Goal: Transaction & Acquisition: Purchase product/service

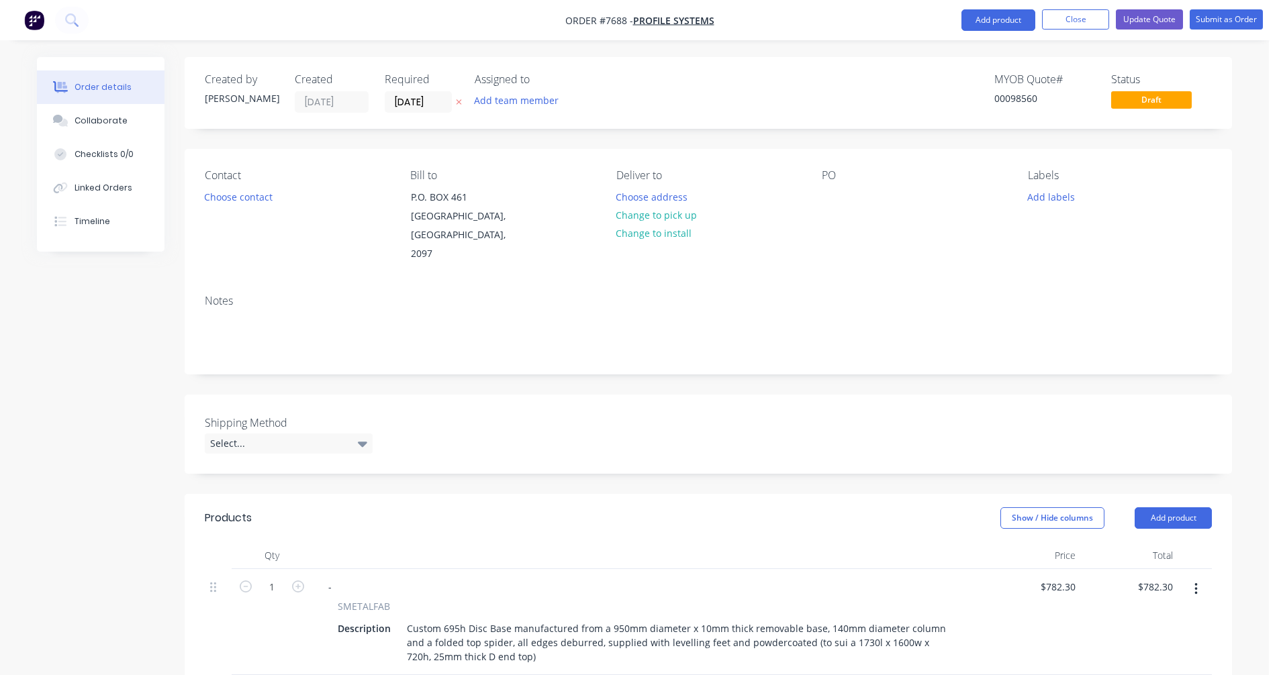
scroll to position [589, 0]
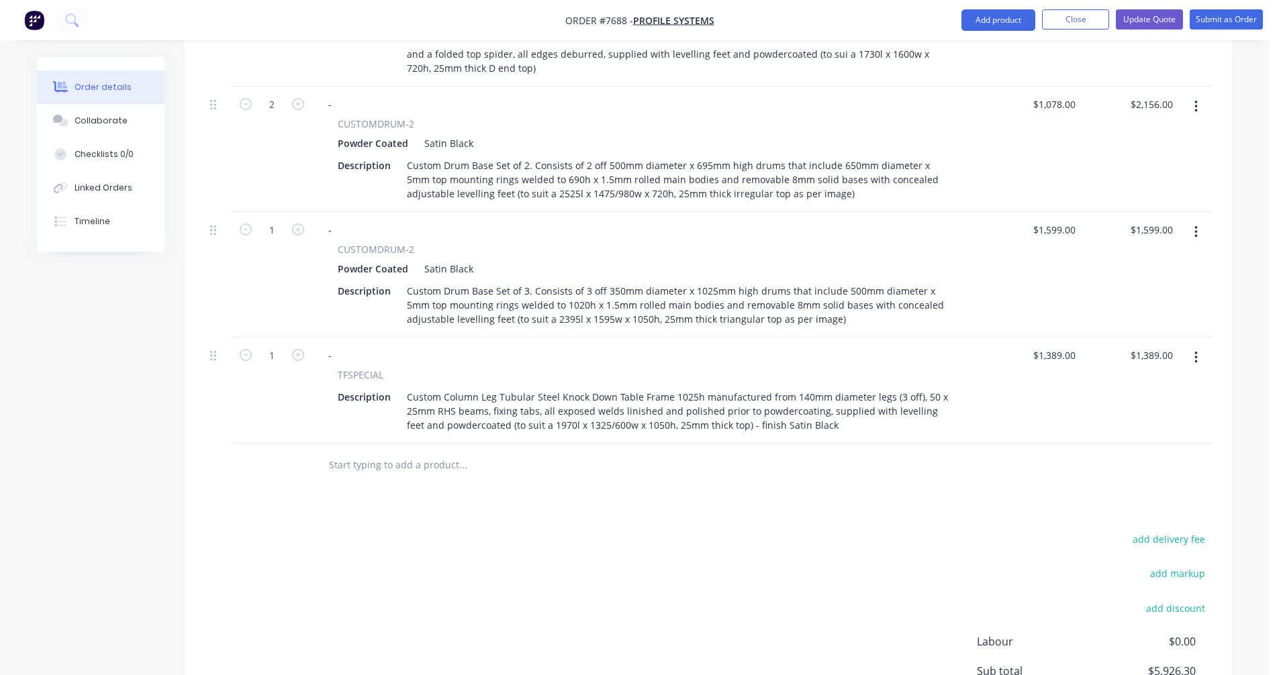
click at [372, 452] on input "text" at bounding box center [462, 465] width 269 height 27
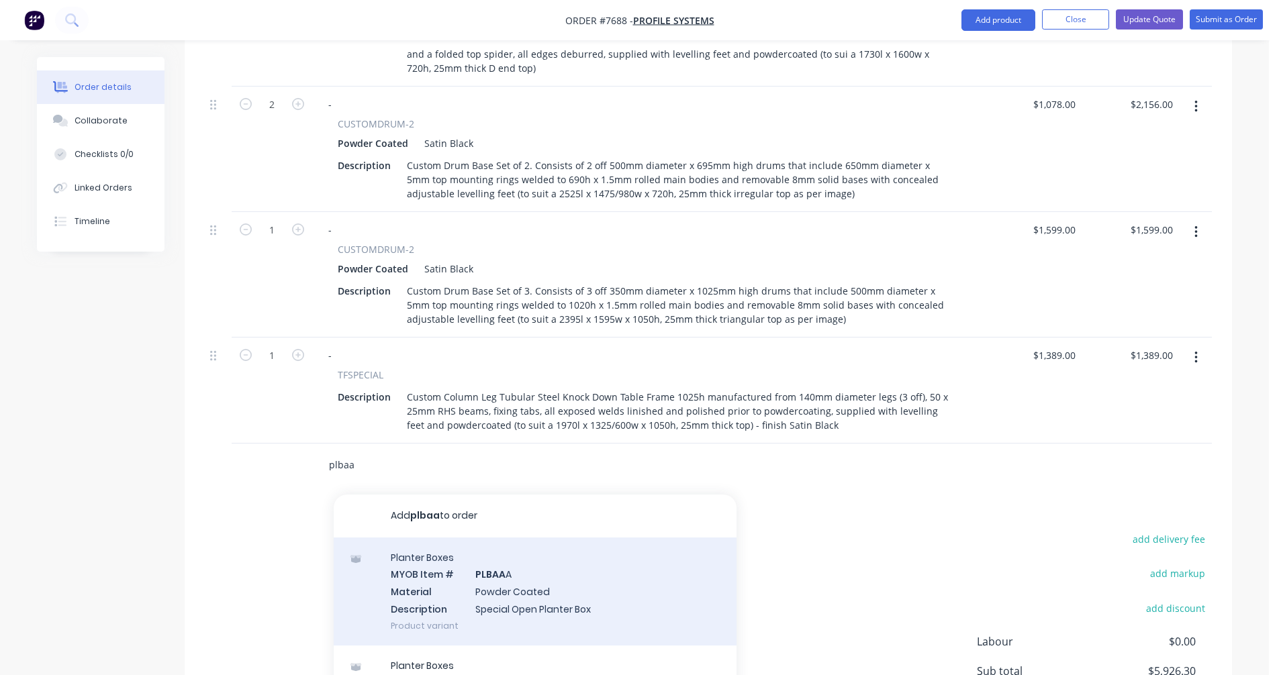
type input "plbaa"
click at [485, 563] on div "Planter Boxes MYOB Item # PLBAA A Material Powder Coated Description Special Op…" at bounding box center [535, 592] width 403 height 108
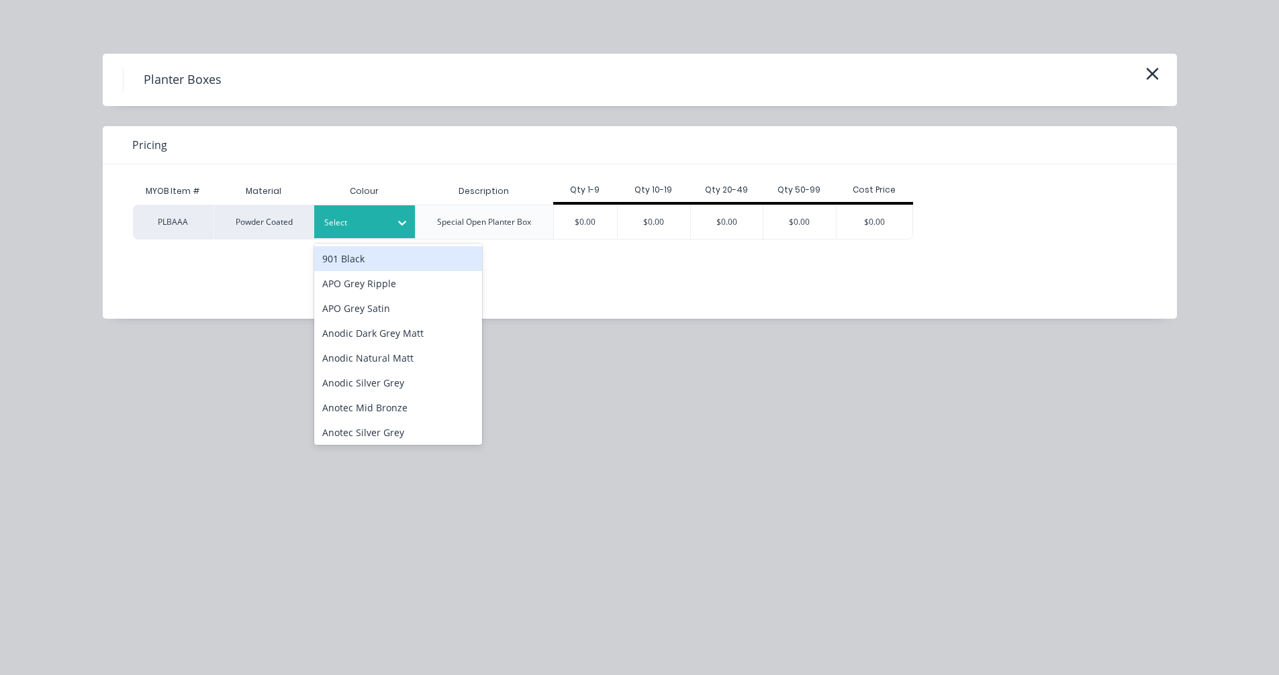
click at [373, 230] on div "Select" at bounding box center [352, 222] width 75 height 17
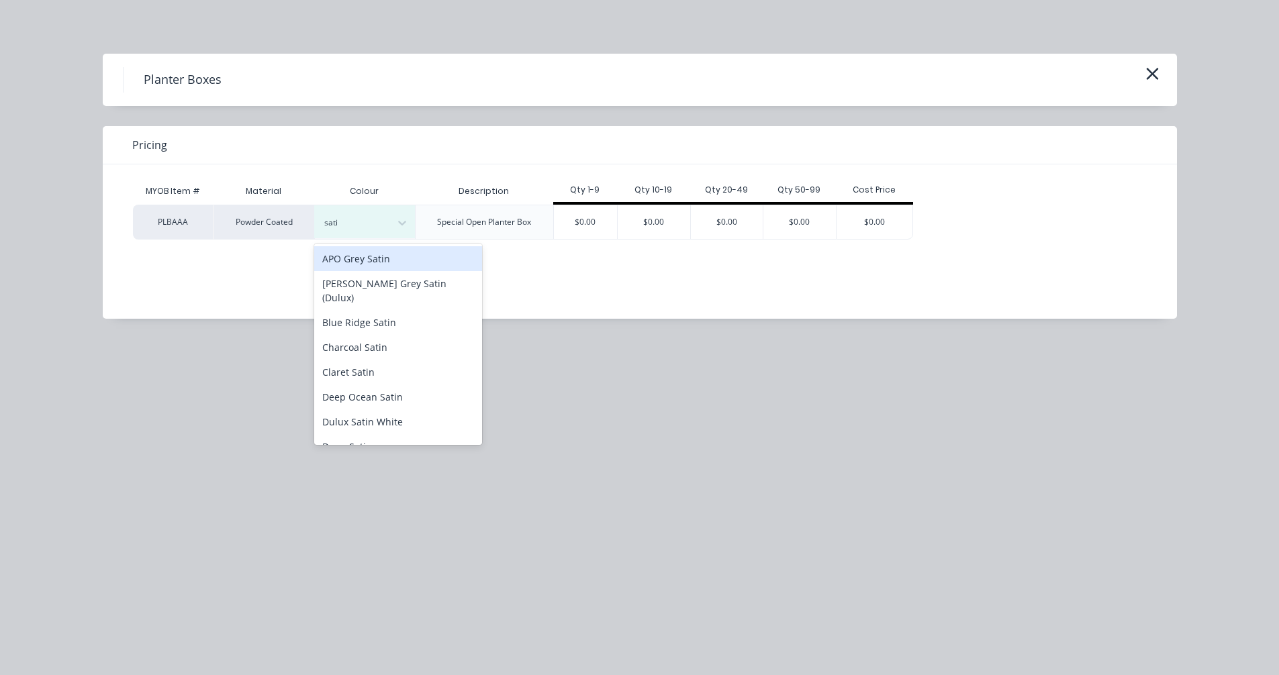
type input "satin"
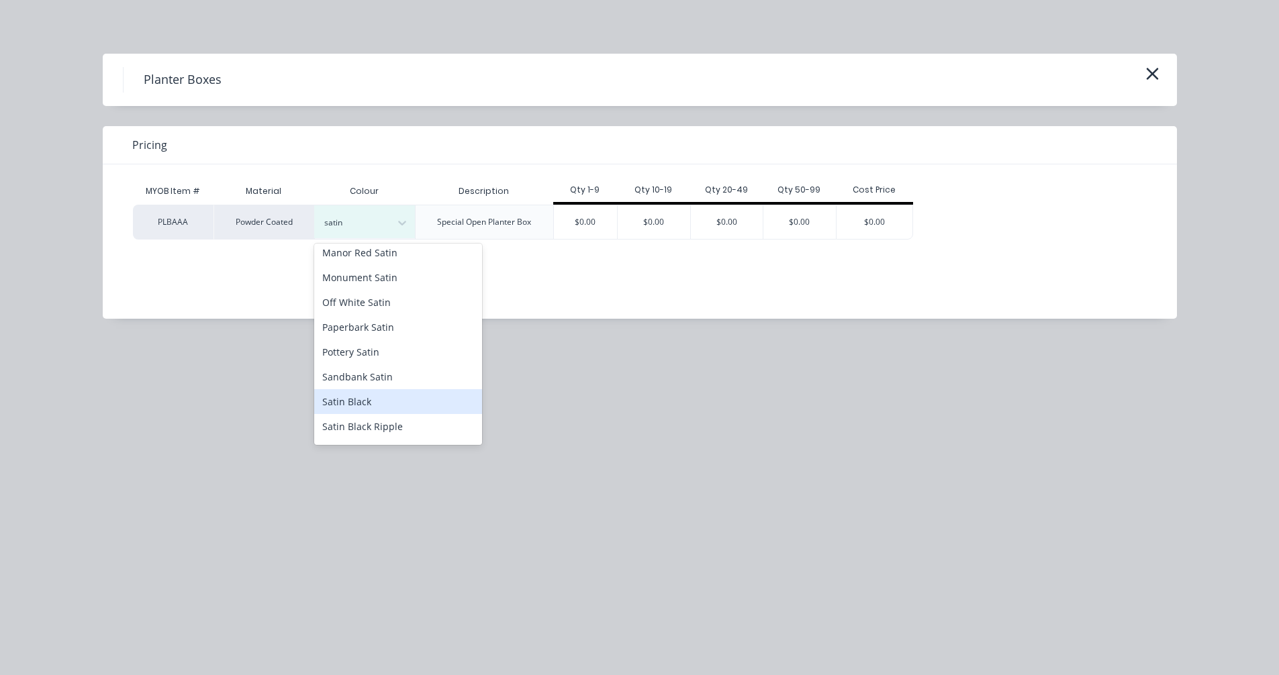
click at [360, 389] on div "Satin Black" at bounding box center [398, 401] width 168 height 25
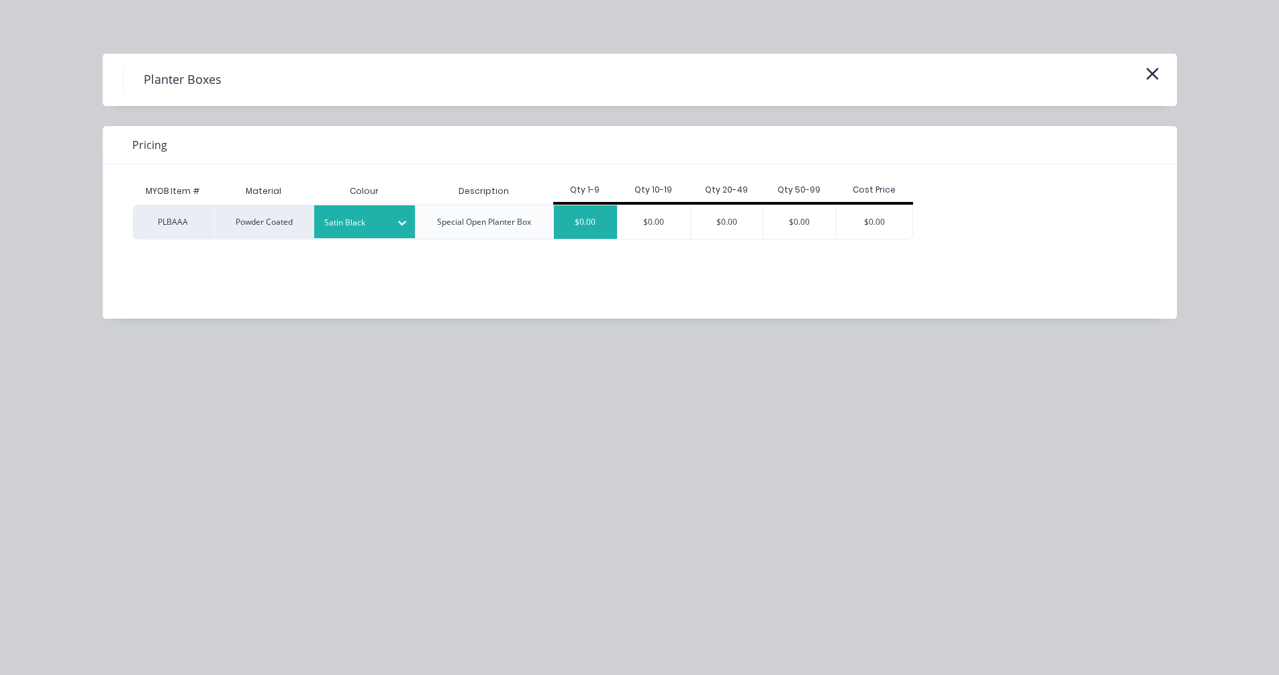
click at [586, 224] on div "$0.00" at bounding box center [586, 222] width 64 height 34
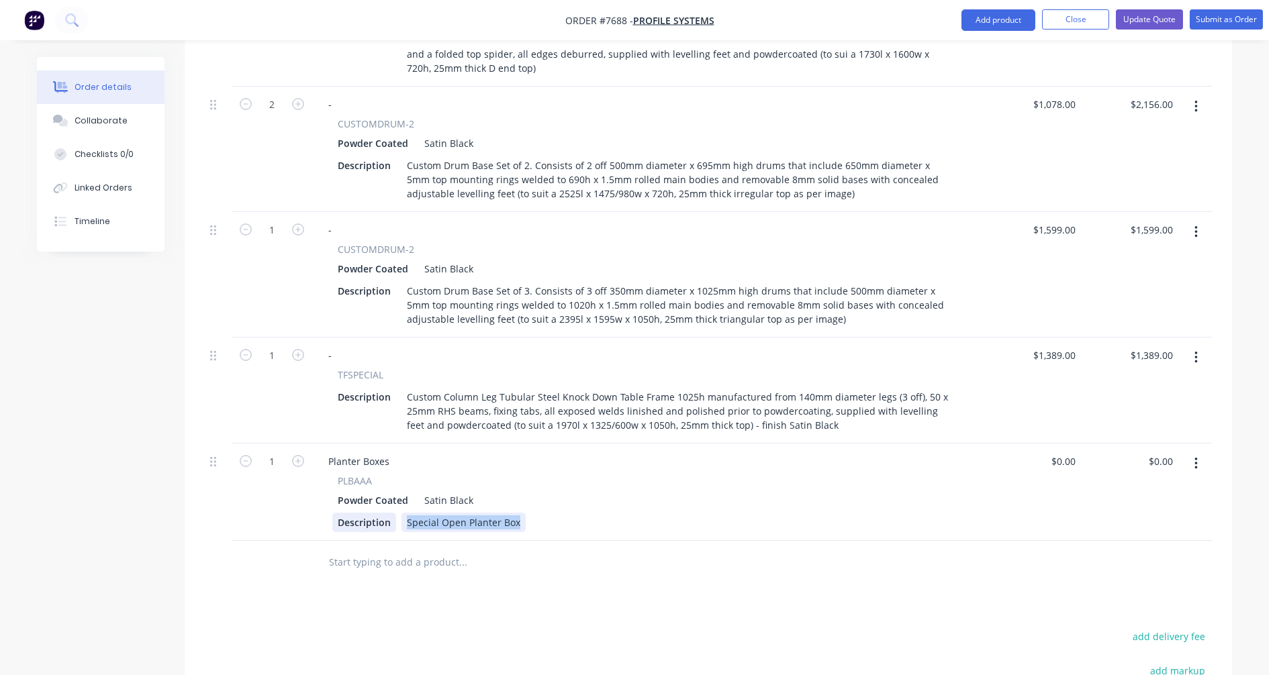
drag, startPoint x: 516, startPoint y: 504, endPoint x: 377, endPoint y: 500, distance: 139.7
click at [377, 513] on div "Description Special Open Planter Box" at bounding box center [645, 522] width 626 height 19
paste div
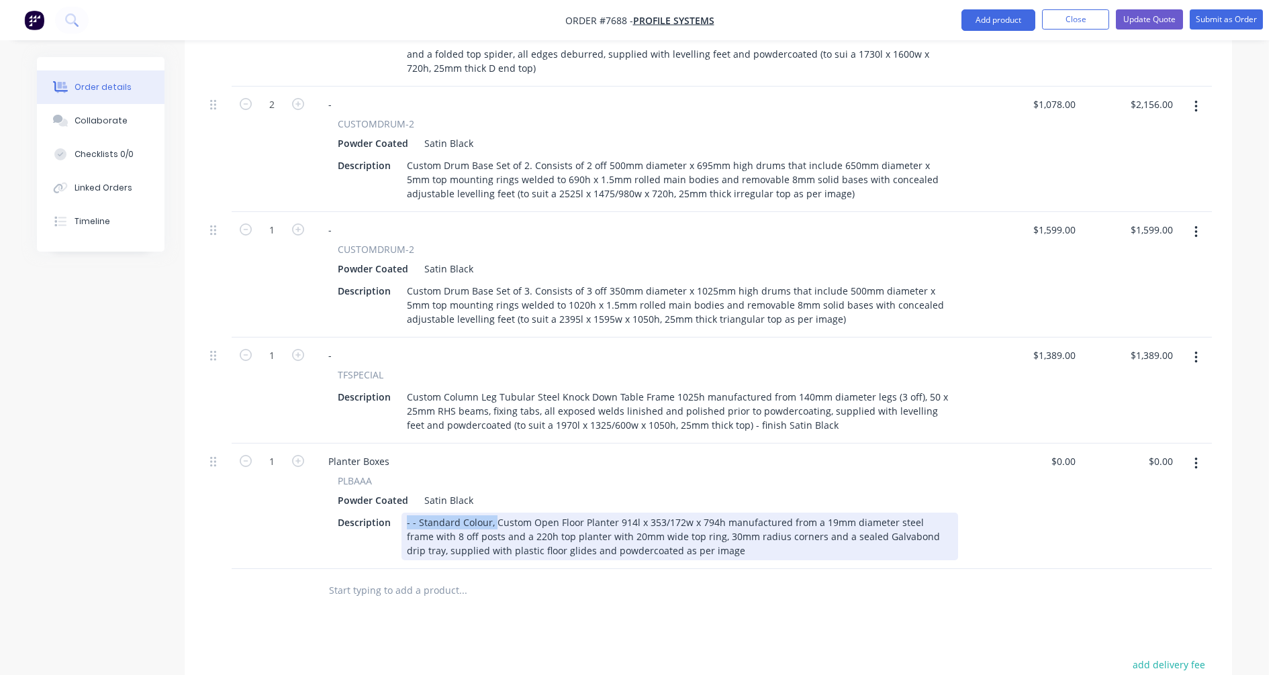
drag, startPoint x: 493, startPoint y: 502, endPoint x: 395, endPoint y: 506, distance: 97.5
click at [395, 513] on div "Description - - Standard Colour, Custom Open Floor Planter 914l x 353/172w x 79…" at bounding box center [645, 537] width 626 height 48
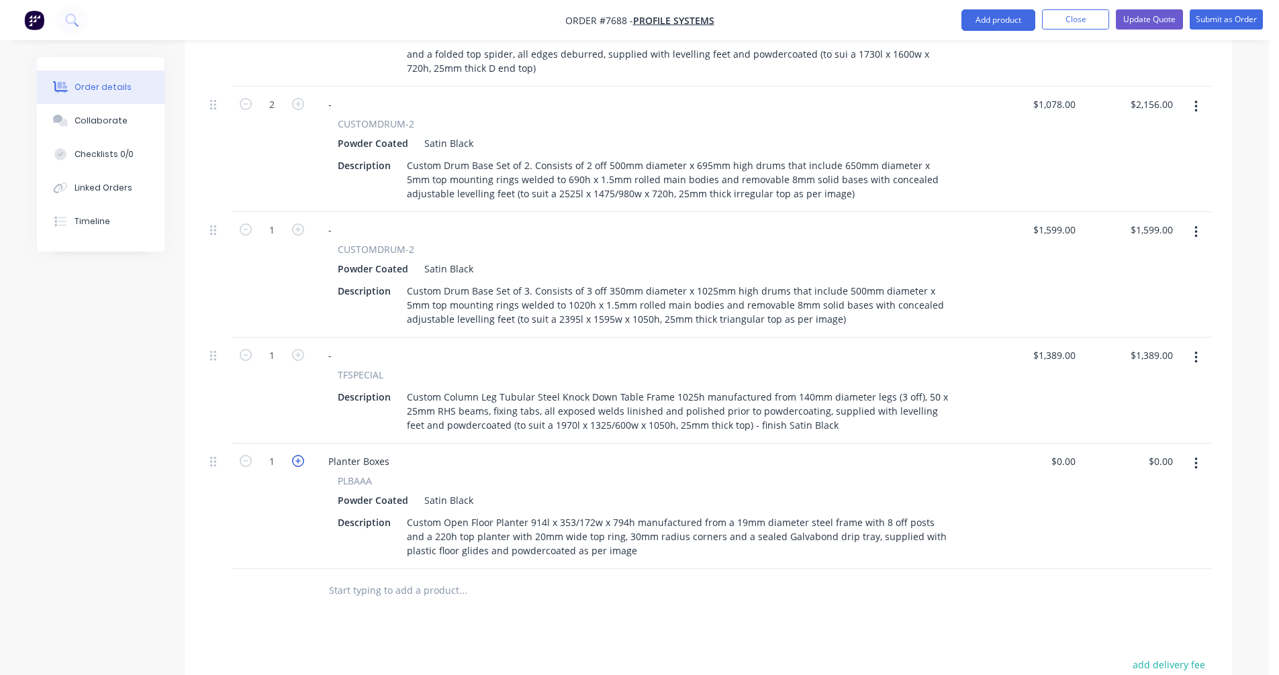
click at [299, 455] on icon "button" at bounding box center [298, 461] width 12 height 12
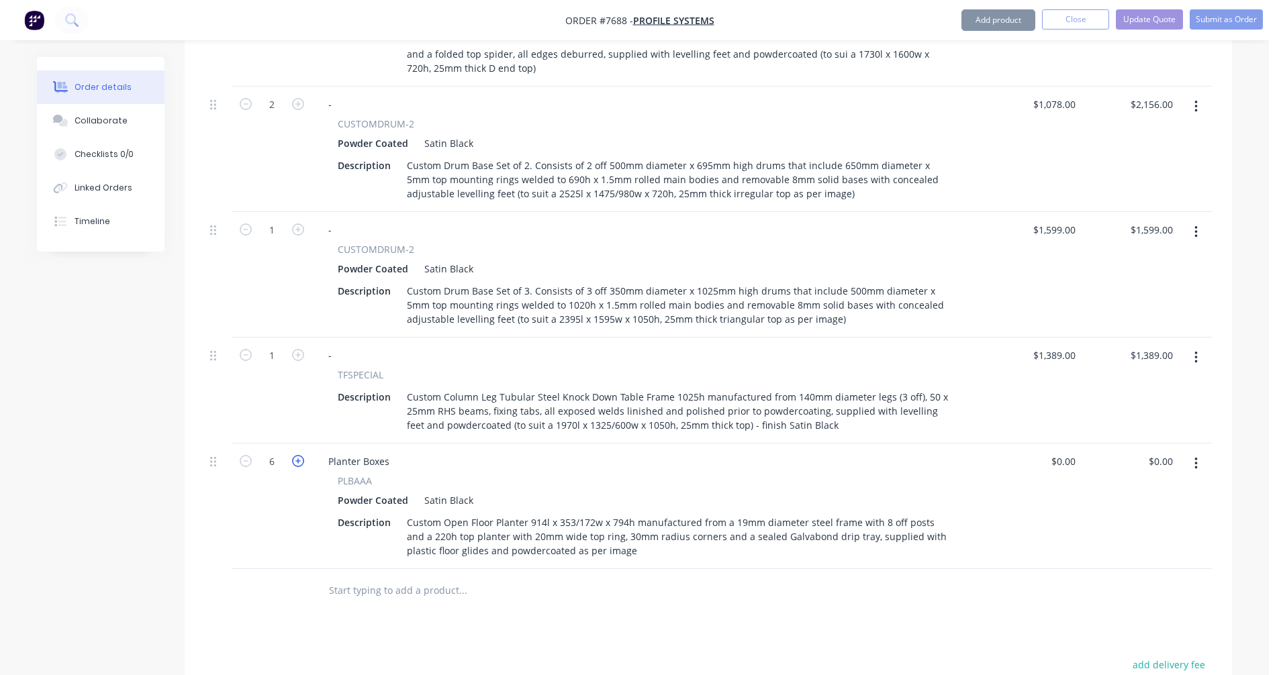
click at [299, 455] on icon "button" at bounding box center [298, 461] width 12 height 12
type input "9"
drag, startPoint x: 391, startPoint y: 444, endPoint x: 315, endPoint y: 444, distance: 76.5
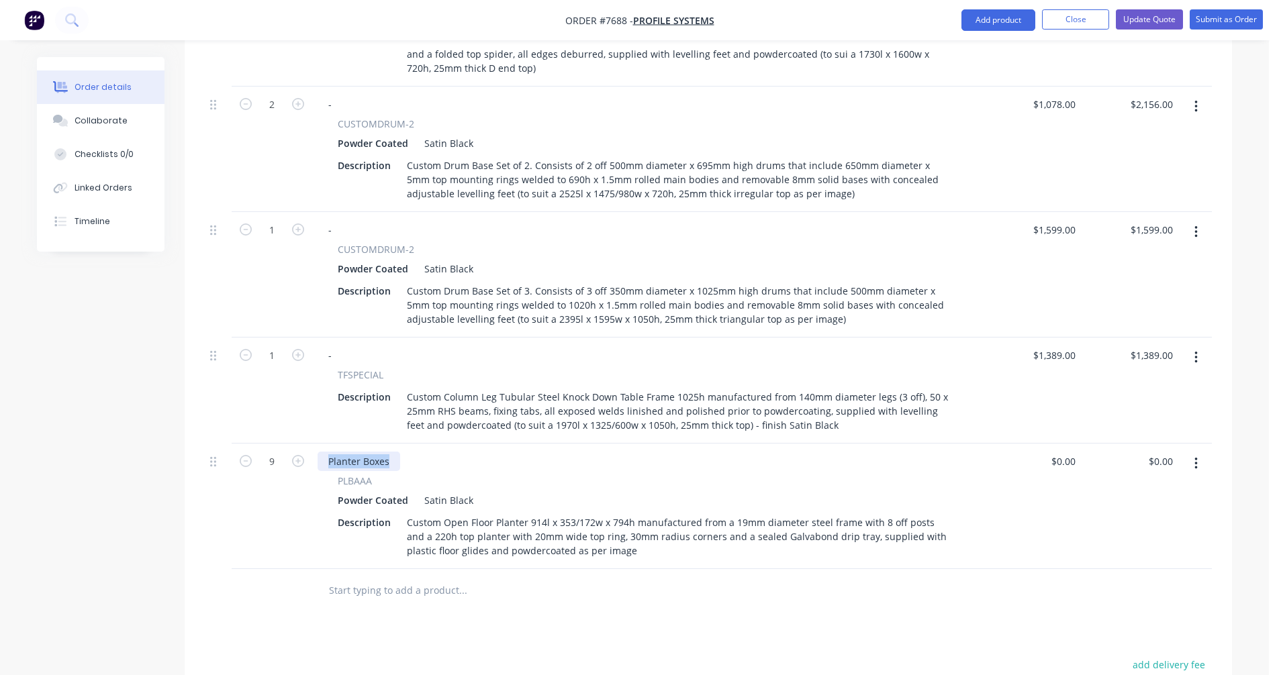
click at [316, 444] on div "Planter Boxes PLBAAA Powder Coated Satin Black Description Custom Open Floor Pl…" at bounding box center [647, 507] width 671 height 126
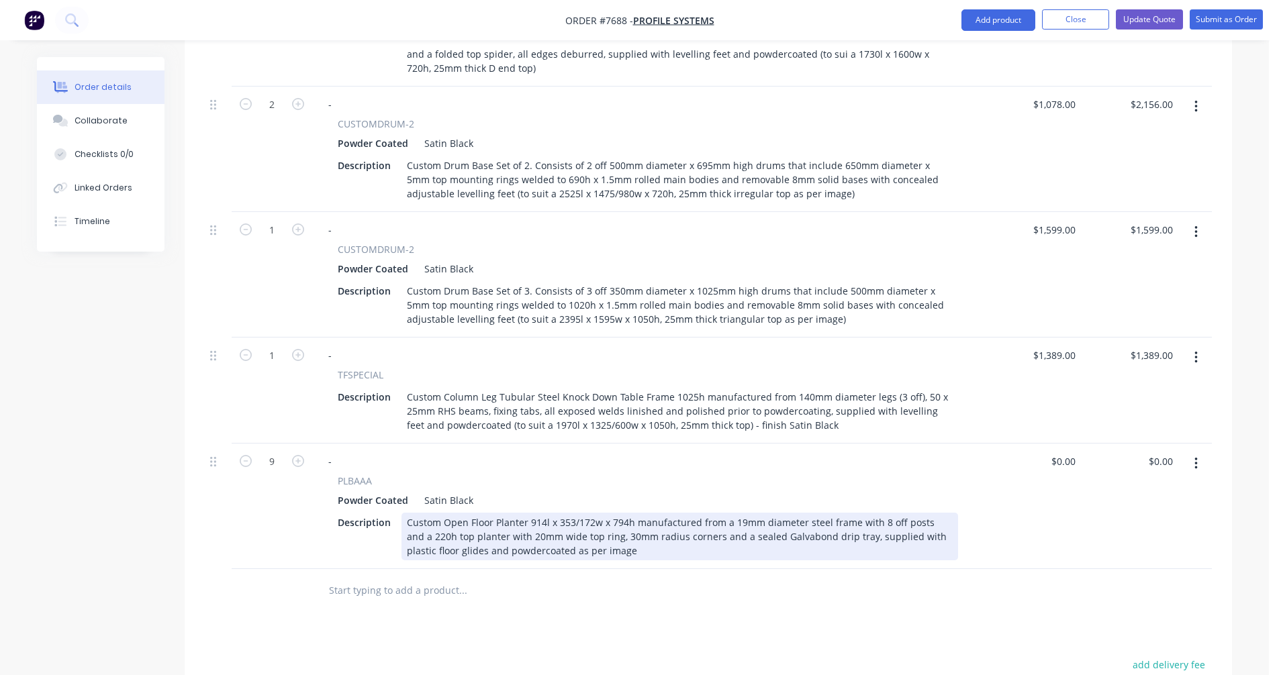
drag, startPoint x: 528, startPoint y: 503, endPoint x: 543, endPoint y: 499, distance: 15.3
click at [528, 513] on div "Custom Open Floor Planter 914l x 353/172w x 794h manufactured from a 19mm diame…" at bounding box center [680, 537] width 557 height 48
click at [836, 513] on div "Custom Open Floor Planter 1500l x 230w x 598h manufactured from a removable 19m…" at bounding box center [680, 537] width 557 height 48
type input "$912.00"
type input "$8,208.00"
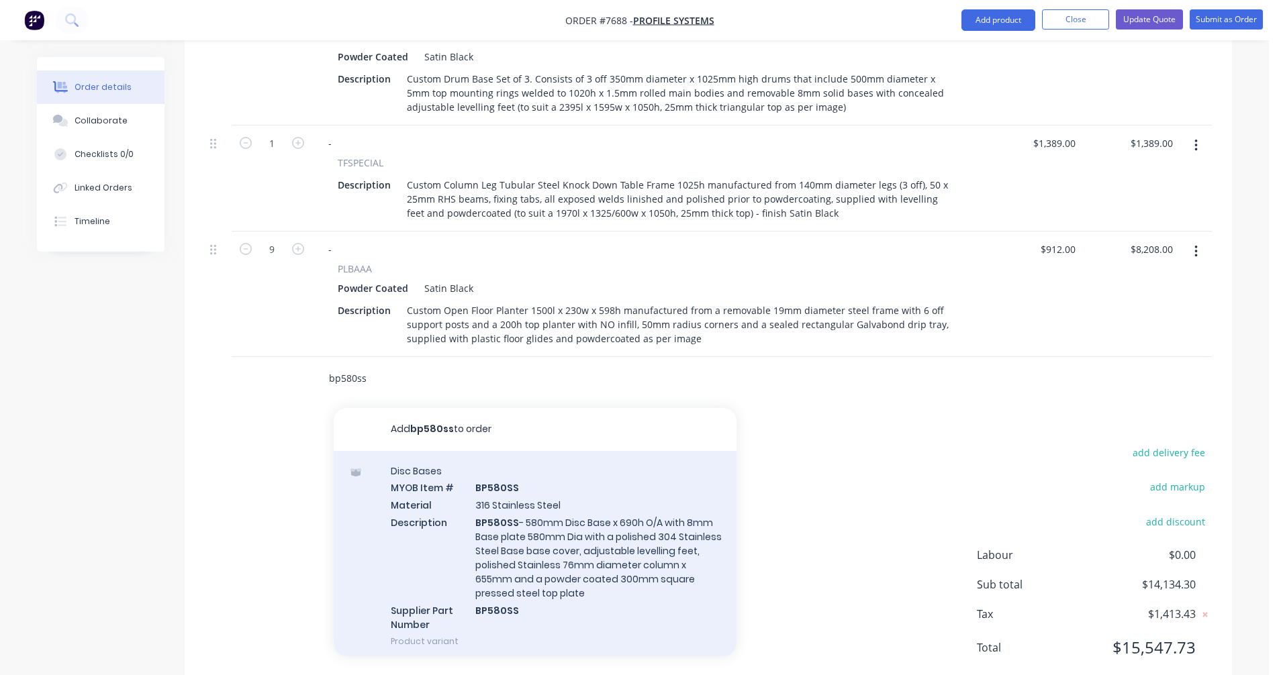
scroll to position [821, 0]
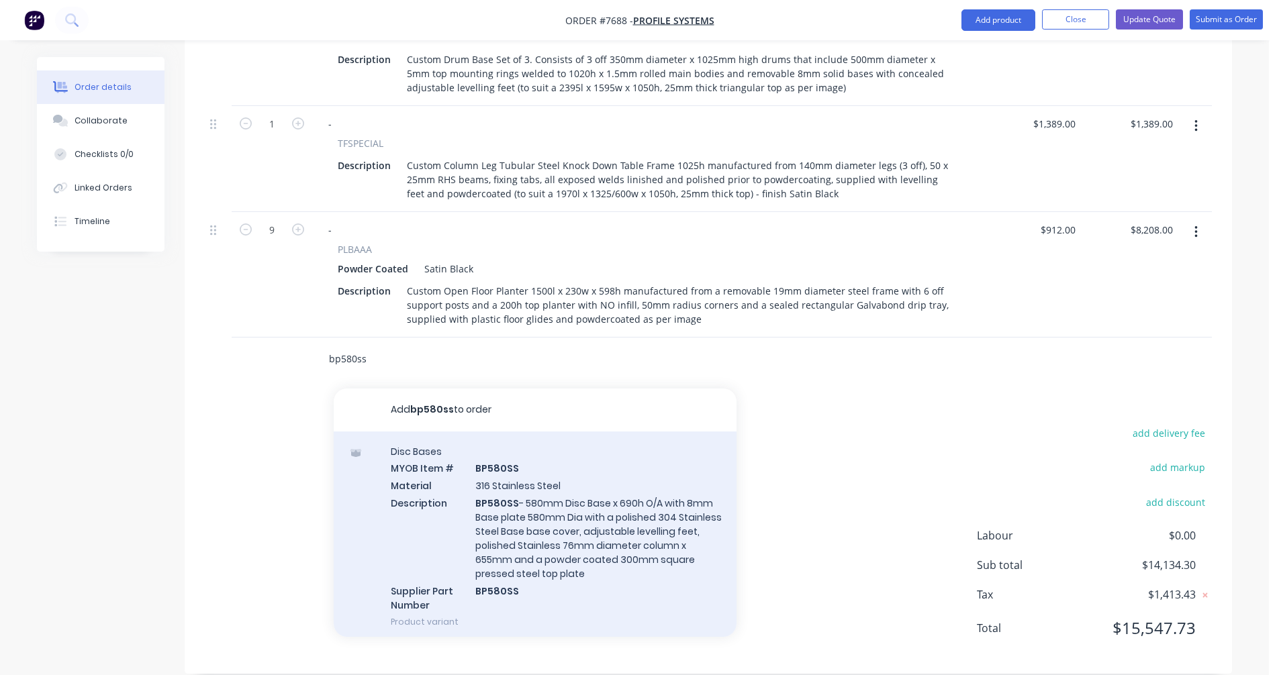
type input "bp580ss"
click at [555, 505] on div "Disc Bases MYOB Item # BP580SS Material 316 Stainless Steel Description BP580SS…" at bounding box center [535, 537] width 403 height 210
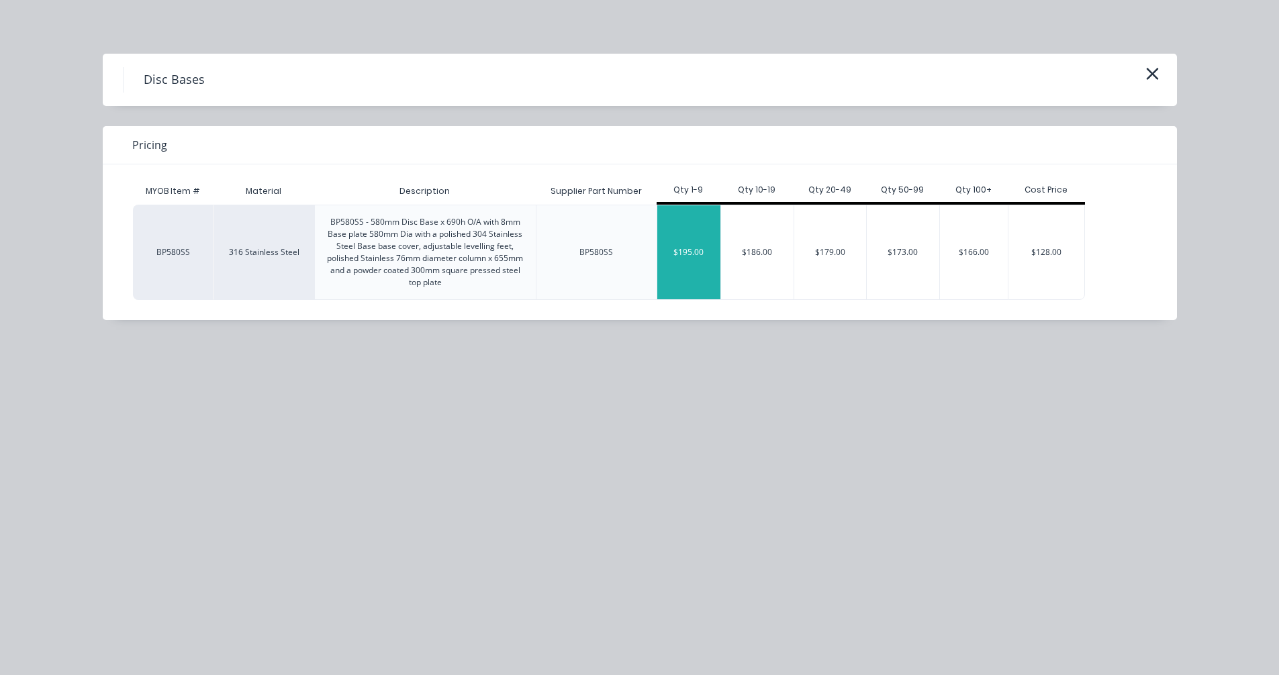
click at [692, 251] on div "$195.00" at bounding box center [689, 252] width 64 height 94
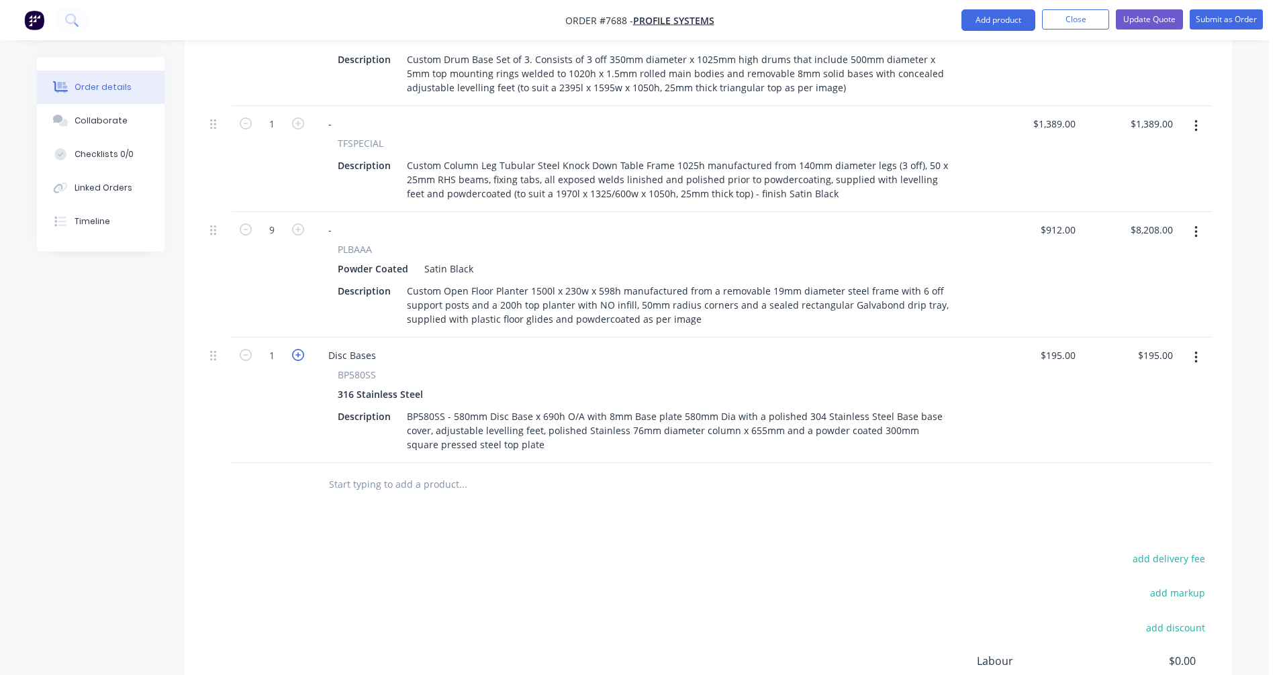
click at [297, 349] on icon "button" at bounding box center [298, 355] width 12 height 12
type input "2"
type input "$390.00"
click at [297, 349] on icon "button" at bounding box center [298, 355] width 12 height 12
type input "3"
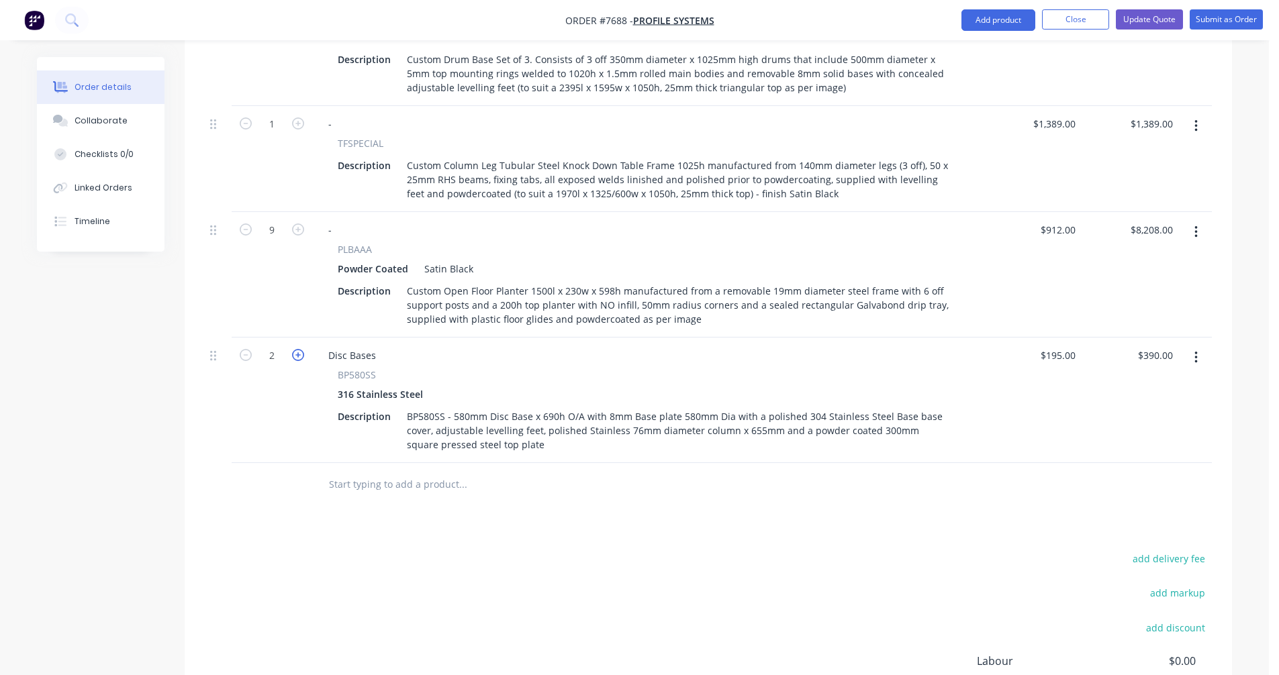
type input "$585.00"
click at [297, 349] on icon "button" at bounding box center [298, 355] width 12 height 12
type input "4"
type input "$780.00"
drag, startPoint x: 381, startPoint y: 335, endPoint x: 310, endPoint y: 333, distance: 71.9
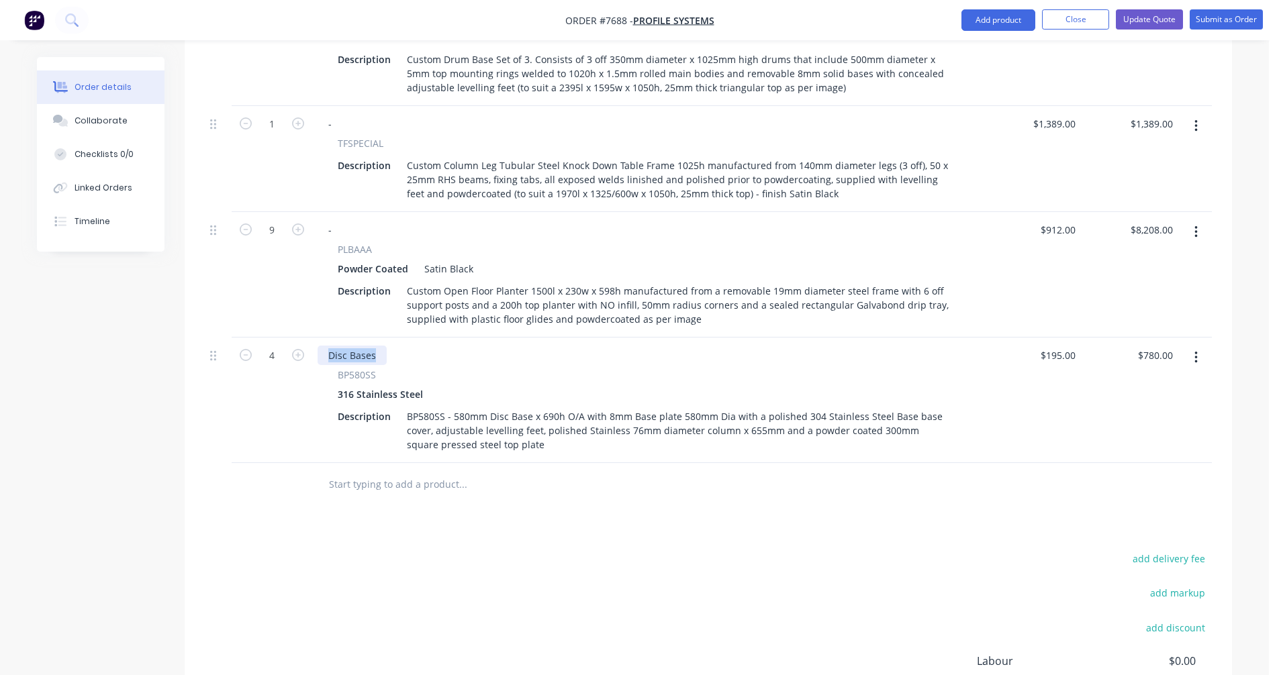
click at [310, 338] on div "4 Disc Bases BP580SS 316 Stainless Steel Description BP580SS - 580mm Disc Base …" at bounding box center [708, 401] width 1007 height 126
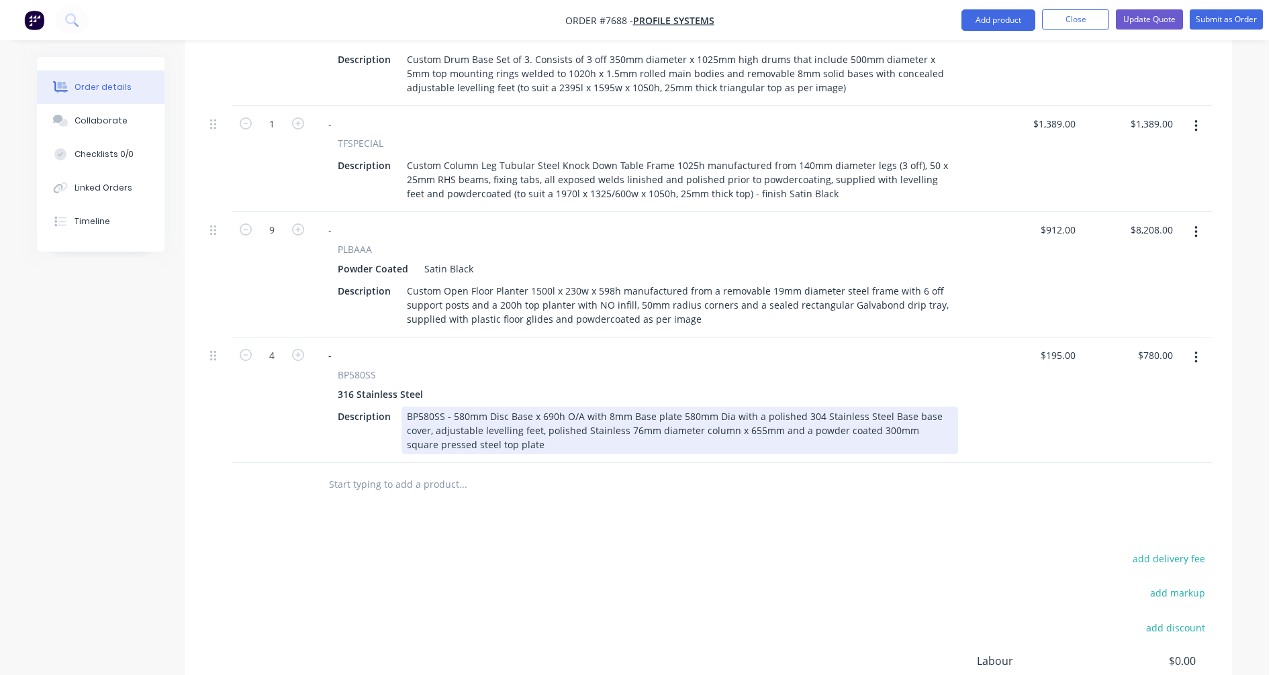
click at [538, 407] on div "BP580SS - 580mm Disc Base x 690h O/A with 8mm Base plate 580mm Dia with a polis…" at bounding box center [680, 431] width 557 height 48
type input "$248.40"
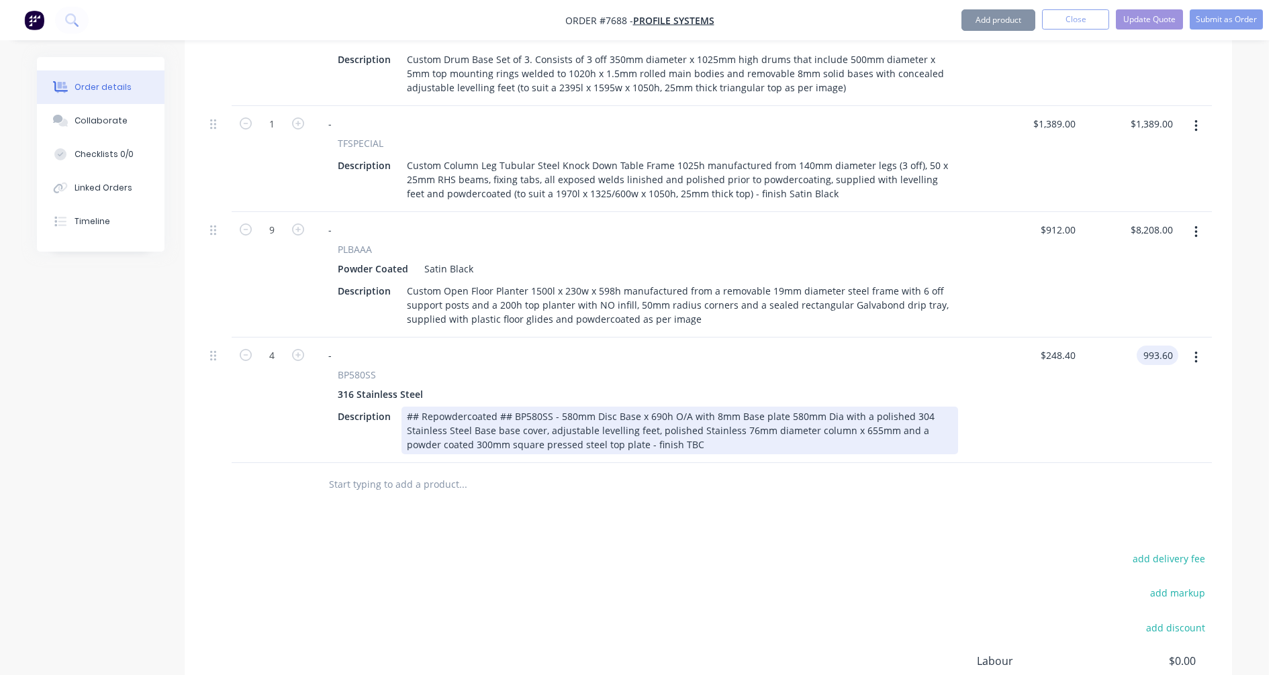
type input "$993.60"
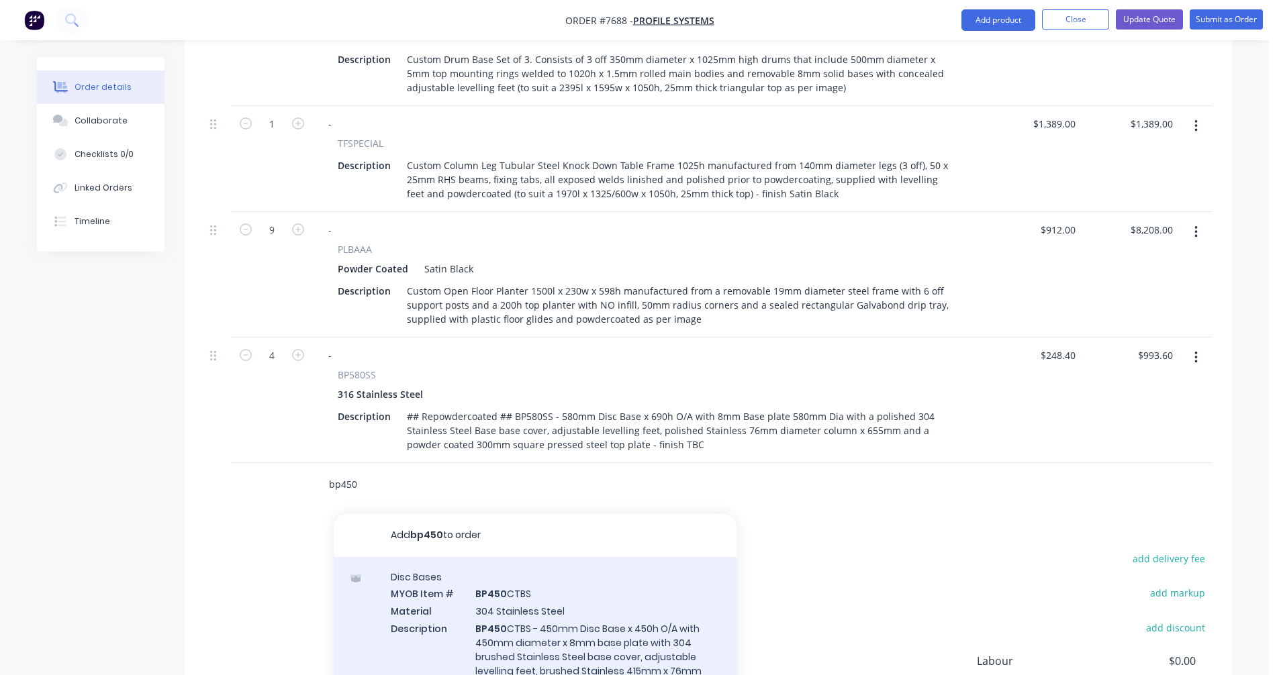
type input "bp450"
click at [565, 606] on div "Disc Bases MYOB Item # BP450 CTBS Material 304 Stainless Steel Description BP45…" at bounding box center [535, 662] width 403 height 210
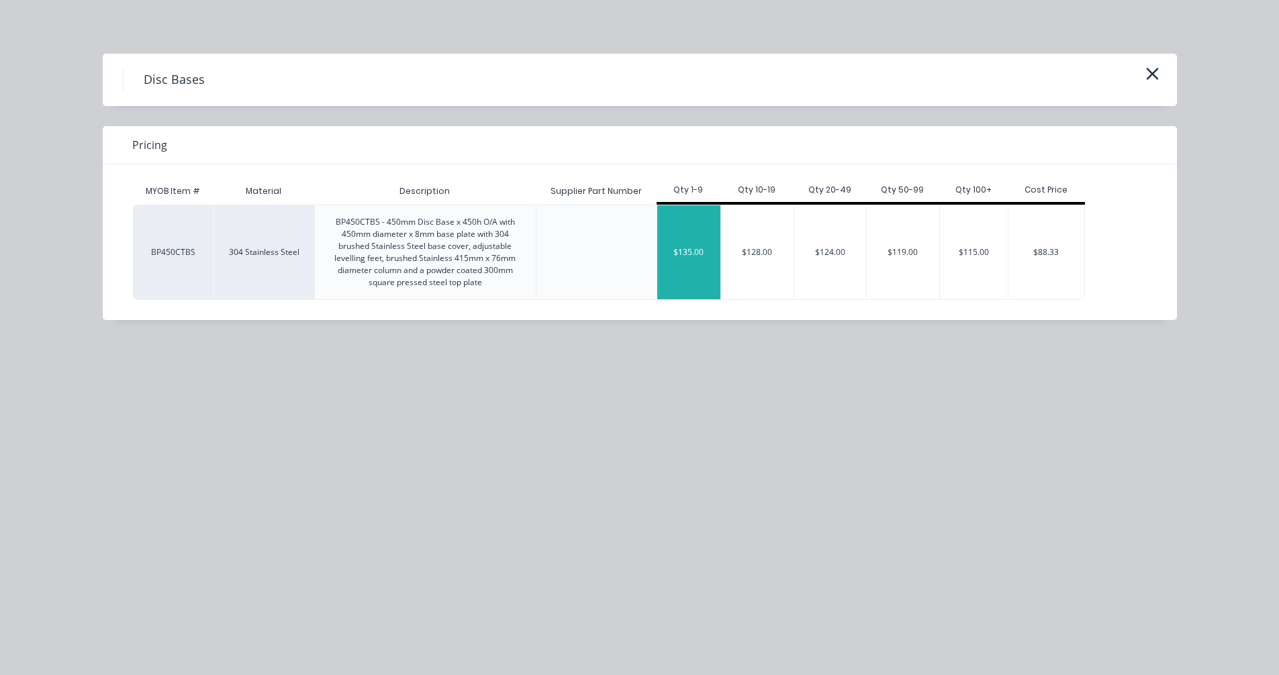
click at [690, 253] on div "$135.00" at bounding box center [689, 252] width 64 height 94
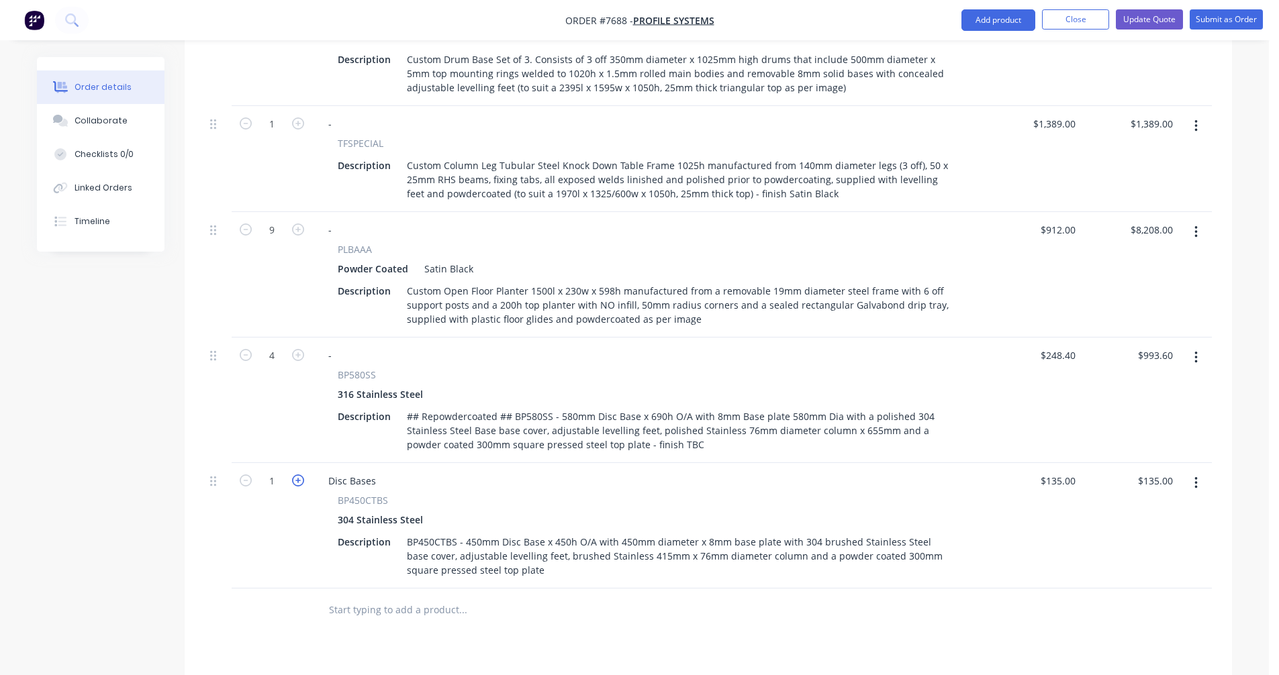
click at [301, 475] on icon "button" at bounding box center [298, 481] width 12 height 12
type input "2"
type input "$270.00"
drag, startPoint x: 384, startPoint y: 463, endPoint x: 322, endPoint y: 459, distance: 62.5
click at [322, 471] on div "Disc Bases" at bounding box center [352, 480] width 69 height 19
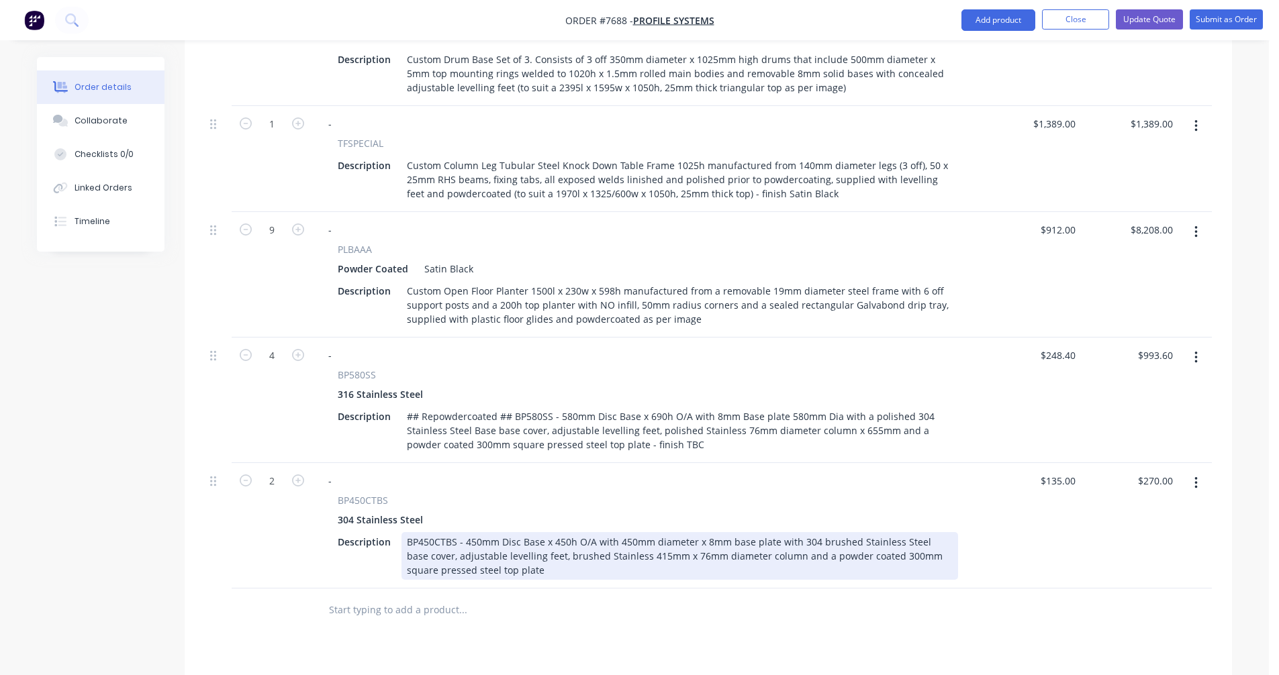
click at [428, 532] on div "BP450CTBS - 450mm Disc Base x 450h O/A with 450mm diameter x 8mm base plate wit…" at bounding box center [680, 556] width 557 height 48
type input "$220.50"
type input "$441.00"
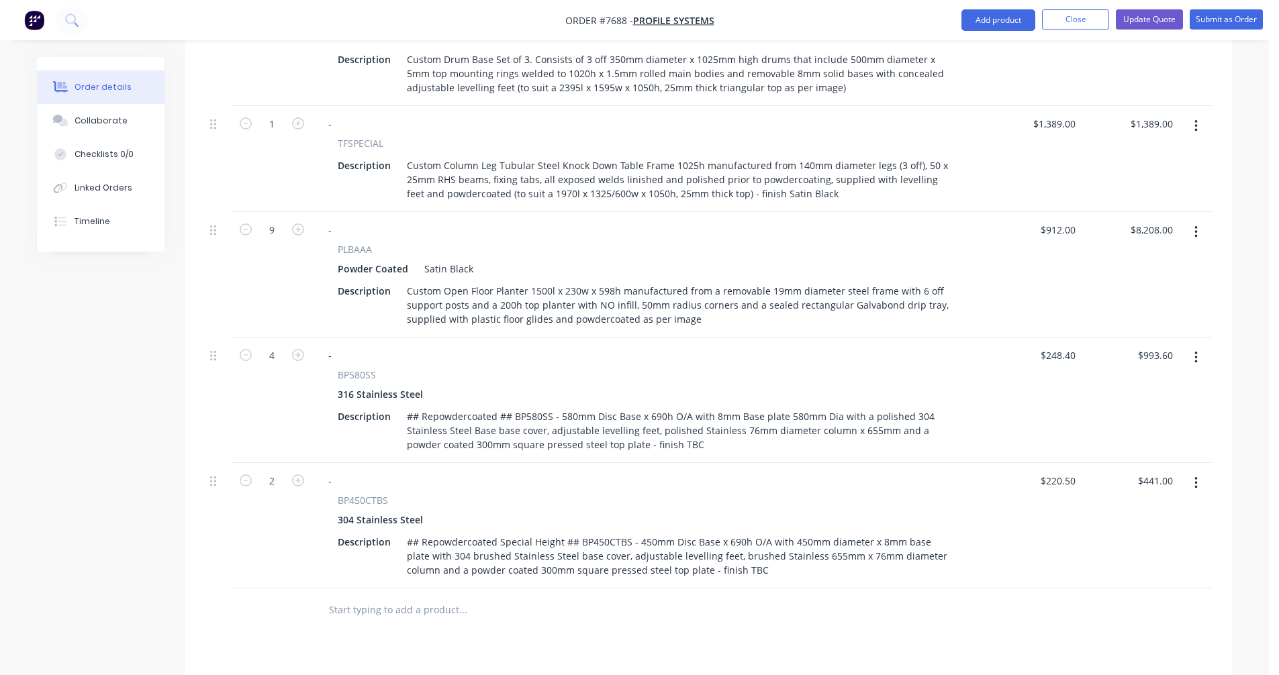
click at [353, 597] on input "text" at bounding box center [462, 610] width 269 height 27
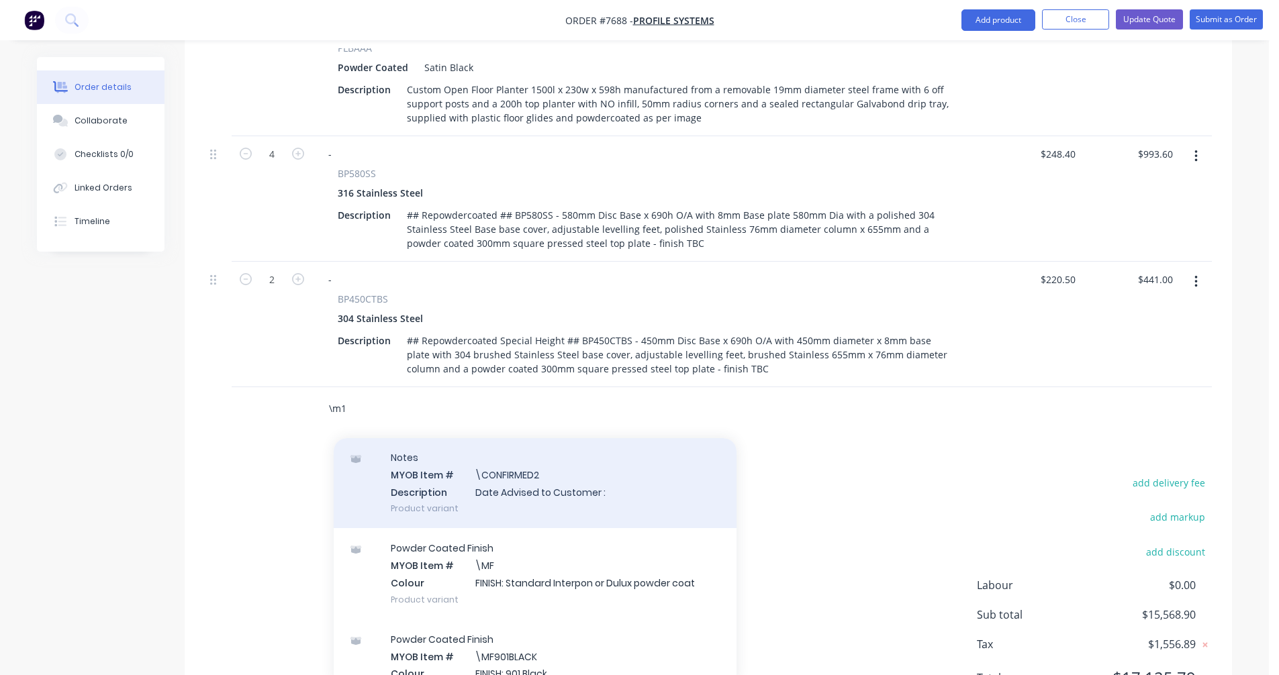
scroll to position [0, 0]
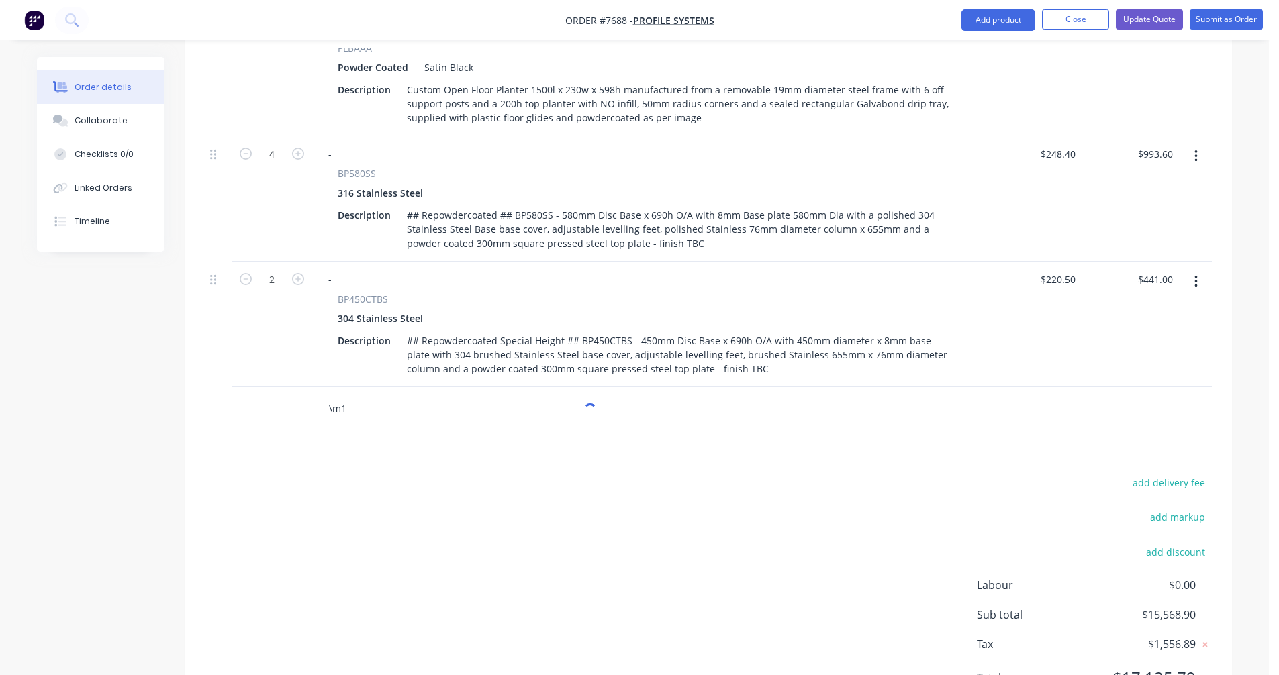
type input "\m1"
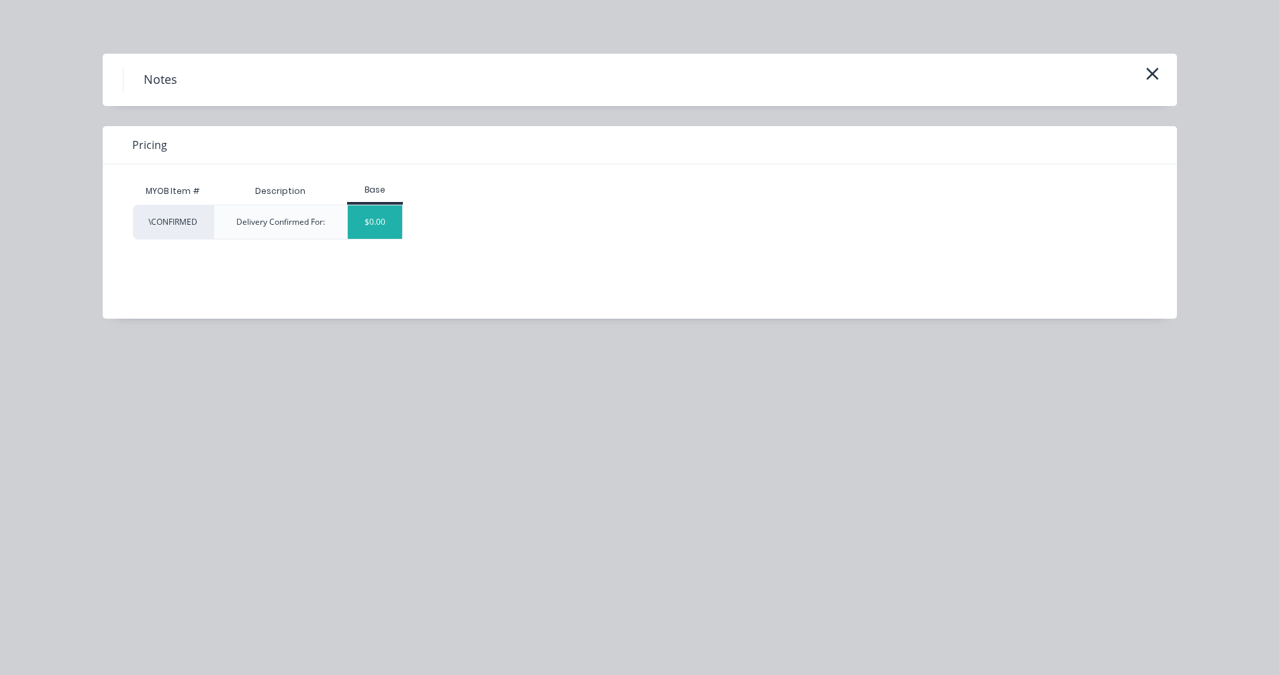
click at [382, 225] on div "$0.00" at bounding box center [375, 222] width 54 height 34
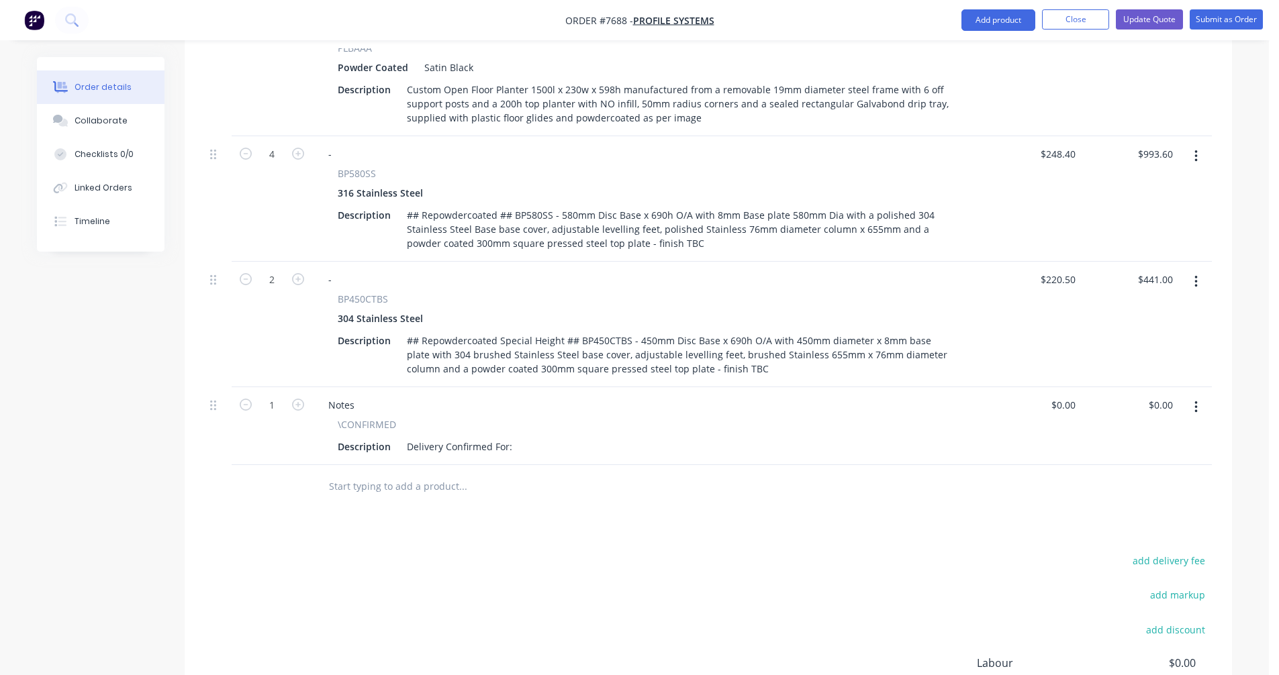
click at [1201, 395] on button "button" at bounding box center [1196, 407] width 32 height 24
click at [1119, 433] on div "Edit" at bounding box center [1147, 442] width 103 height 19
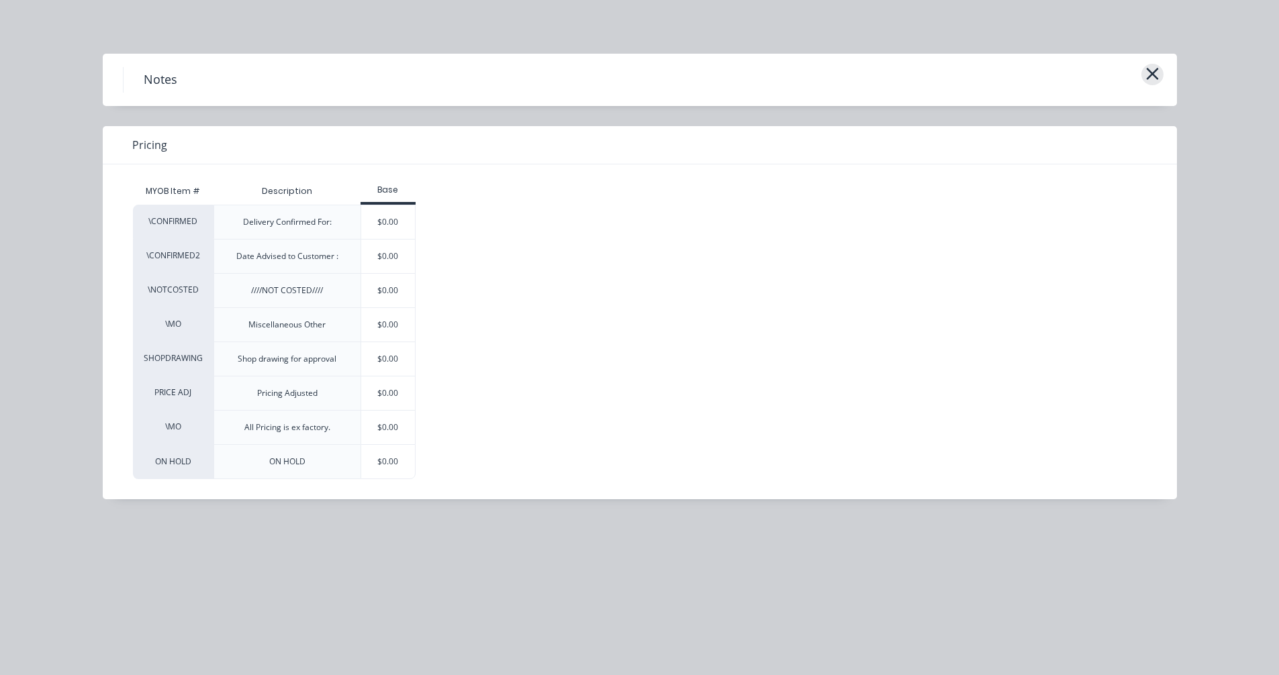
click at [1152, 79] on icon "button" at bounding box center [1152, 73] width 14 height 19
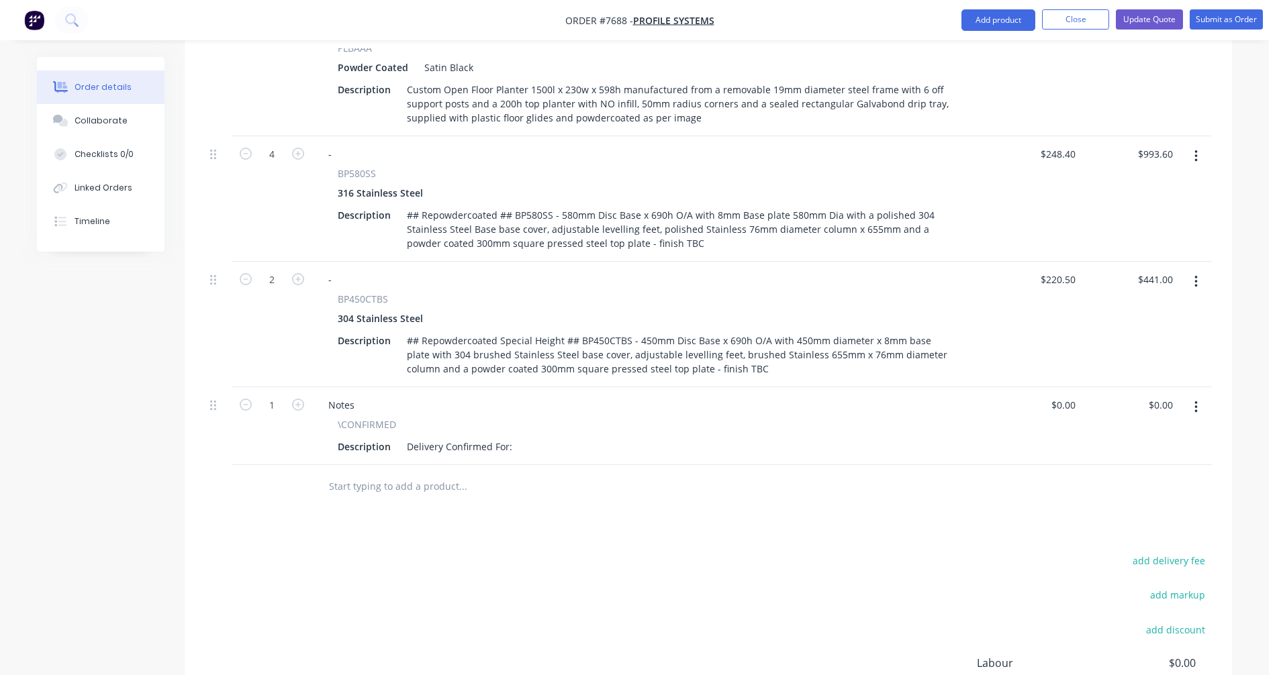
click at [1195, 400] on icon "button" at bounding box center [1196, 407] width 3 height 15
click at [1117, 514] on div "Delete" at bounding box center [1147, 523] width 103 height 19
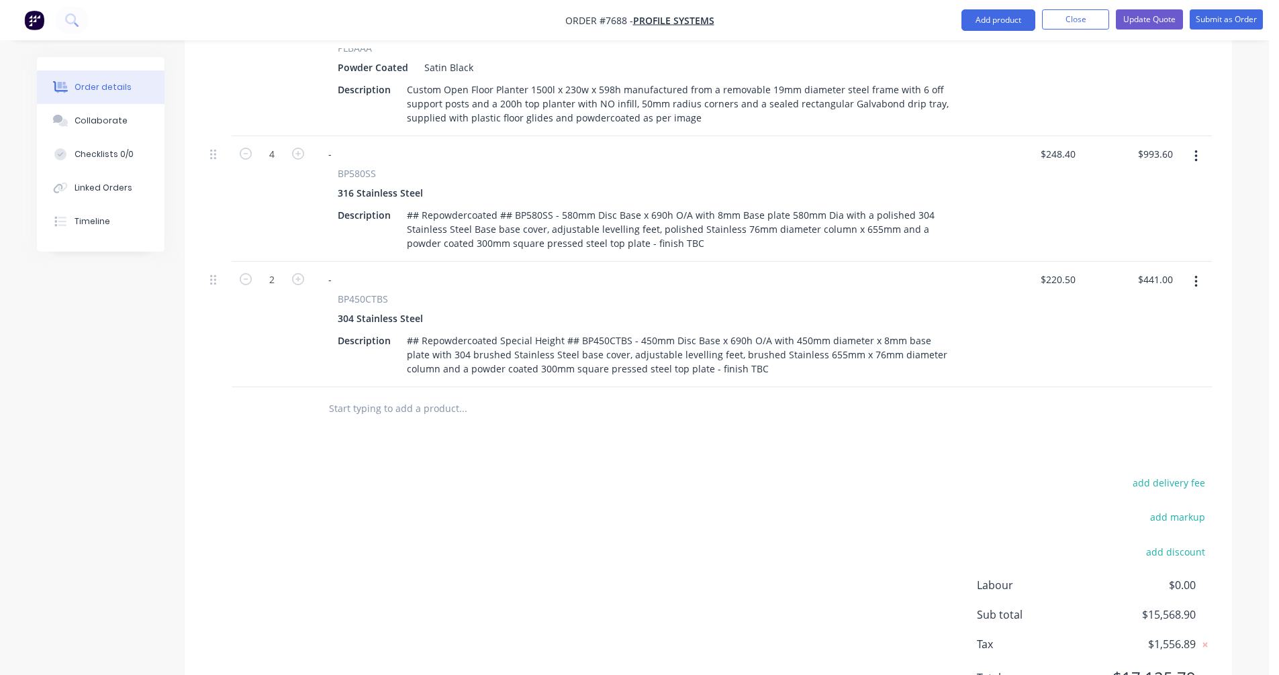
click at [381, 395] on input "text" at bounding box center [462, 408] width 269 height 27
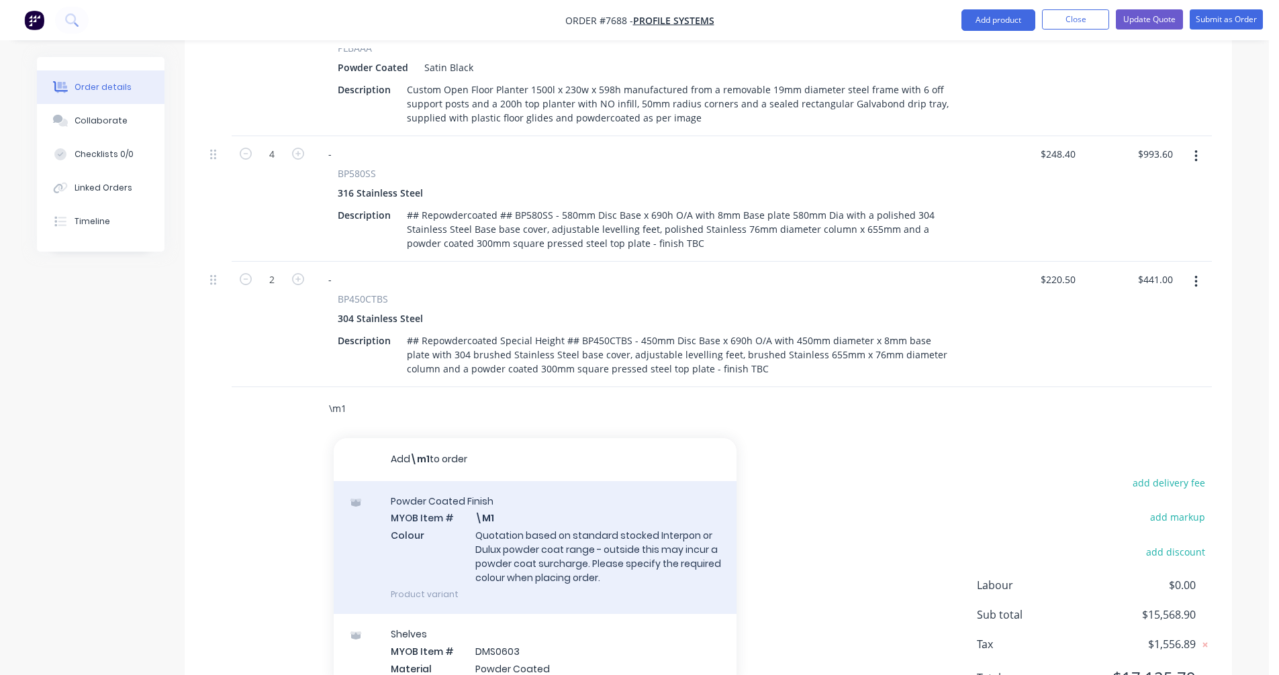
type input "\m1"
click at [518, 514] on div "Powder Coated Finish MYOB Item # \M1 Colour Quotation based on standard stocked…" at bounding box center [535, 547] width 403 height 133
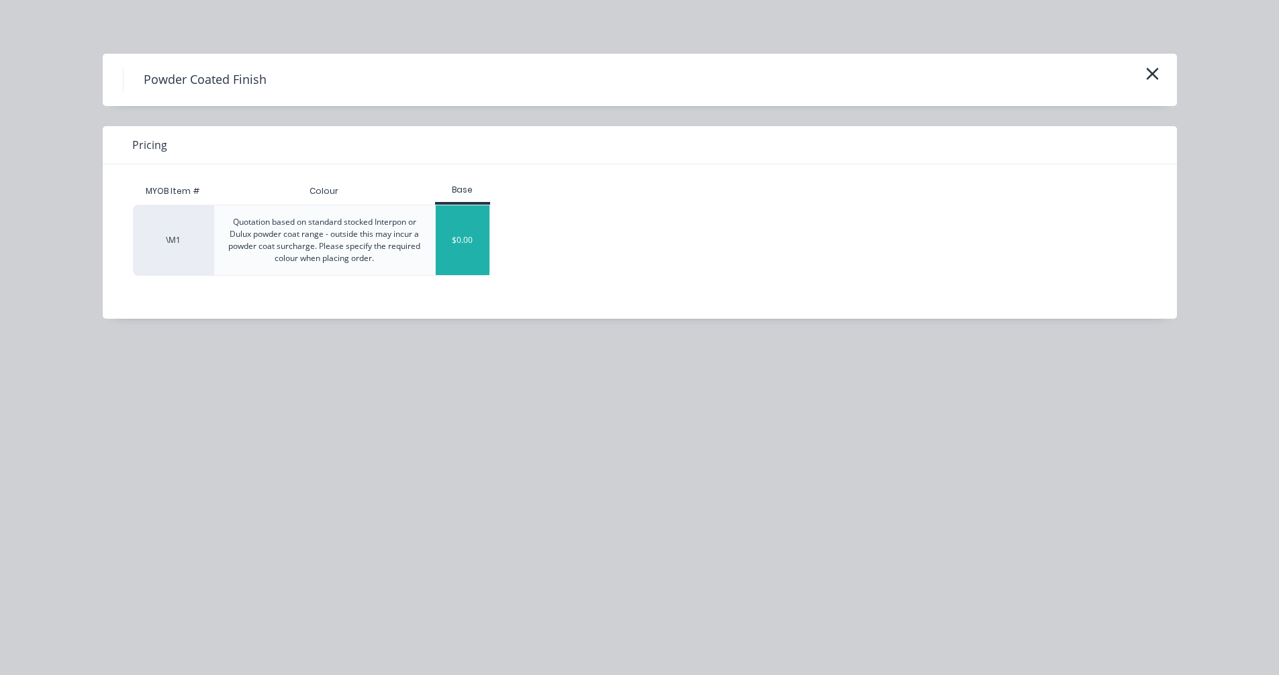
click at [461, 243] on div "$0.00" at bounding box center [463, 240] width 54 height 70
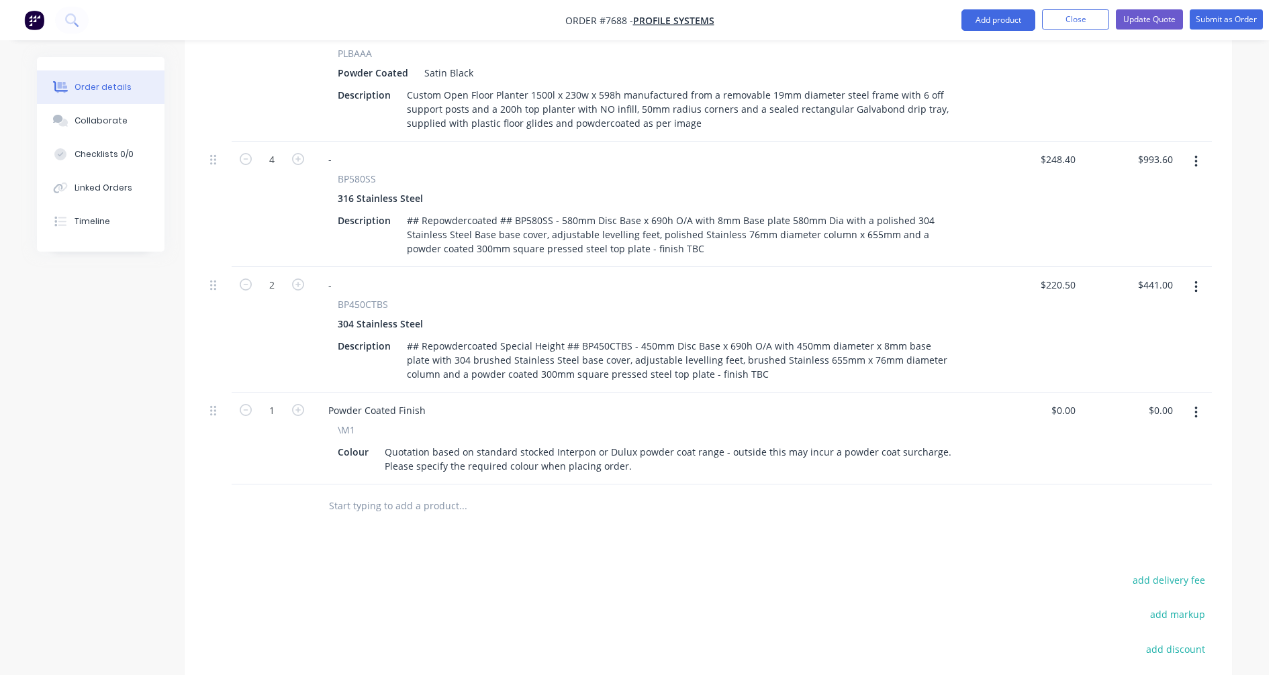
scroll to position [1022, 0]
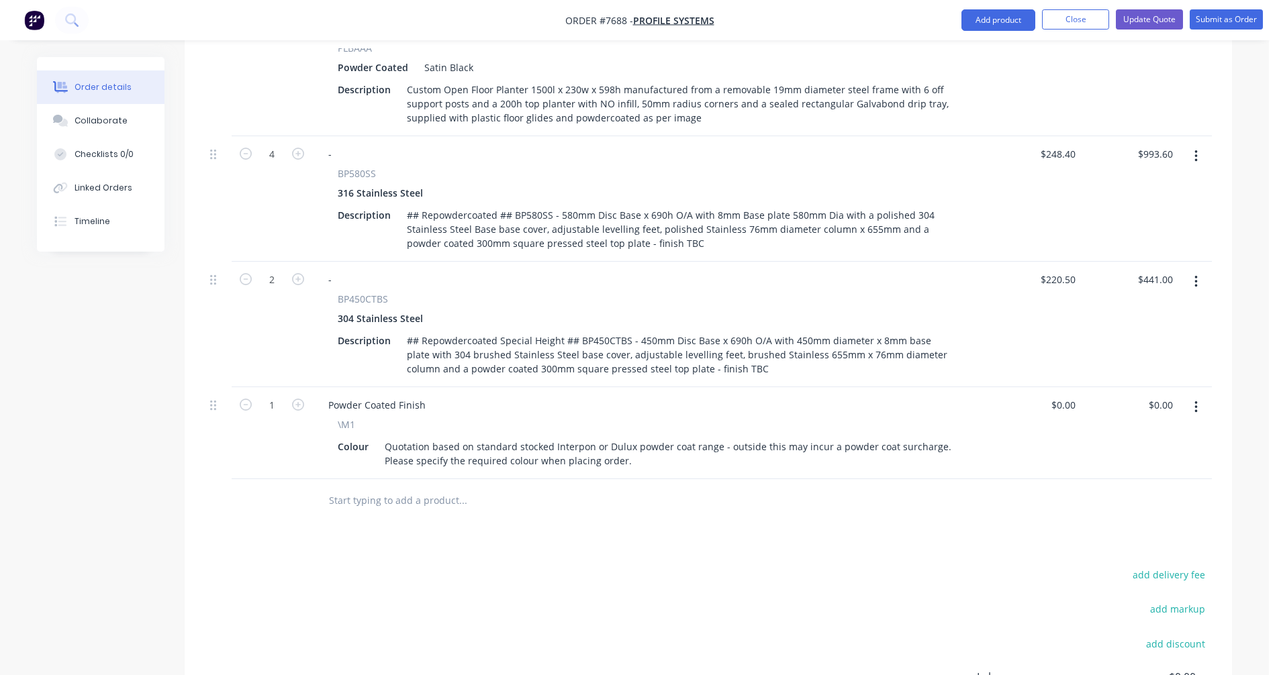
click at [372, 487] on input "text" at bounding box center [462, 500] width 269 height 27
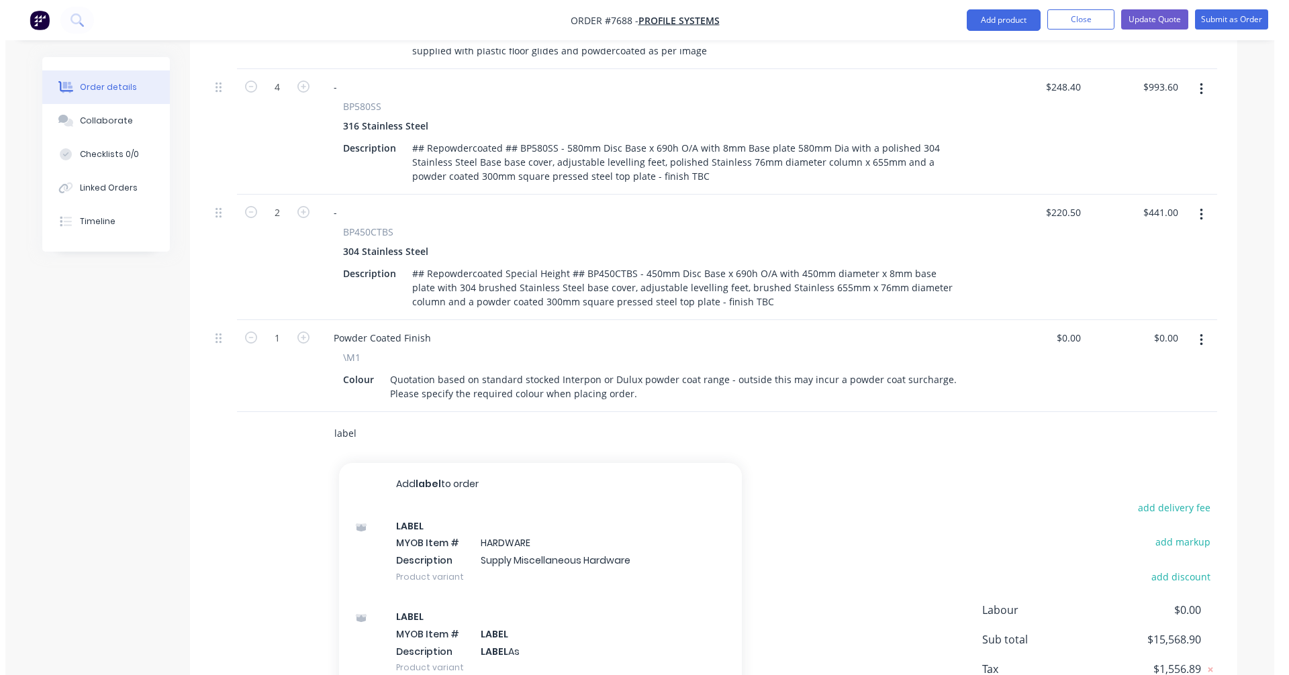
scroll to position [1156, 0]
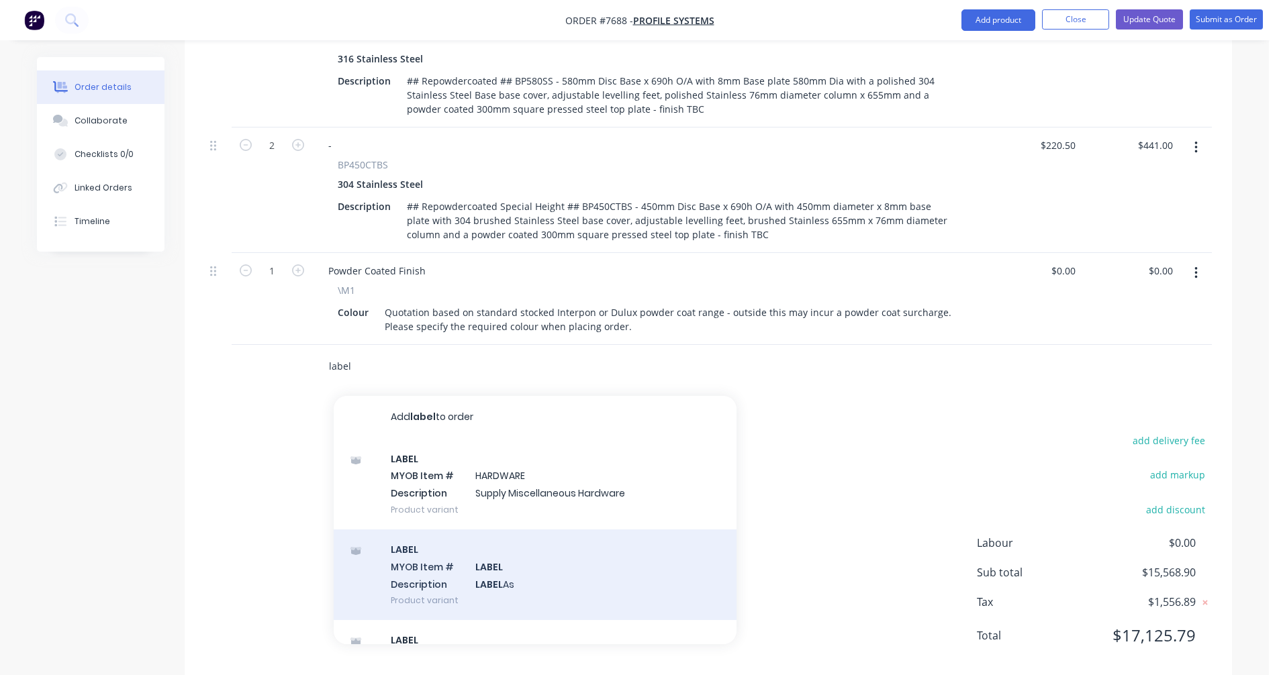
type input "label"
click at [500, 562] on div "LABEL MYOB Item # LABEL Description LABEL As Product variant" at bounding box center [535, 575] width 403 height 91
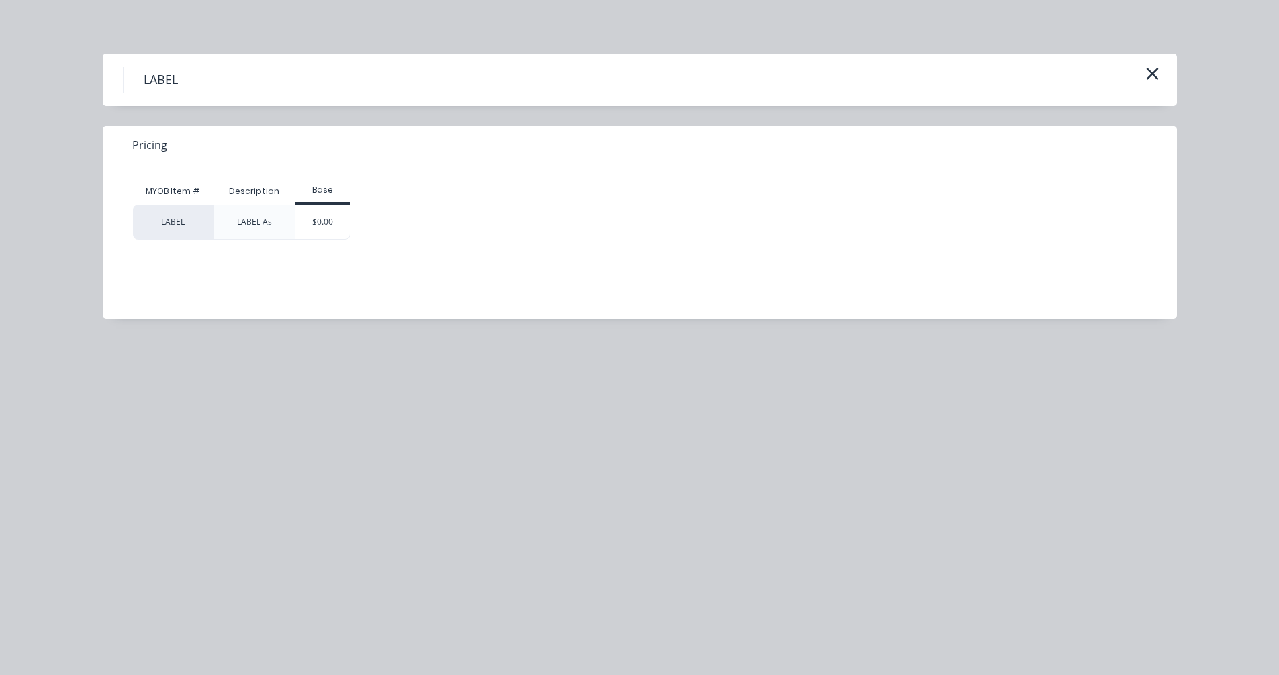
click at [328, 225] on div "$0.00" at bounding box center [322, 222] width 54 height 34
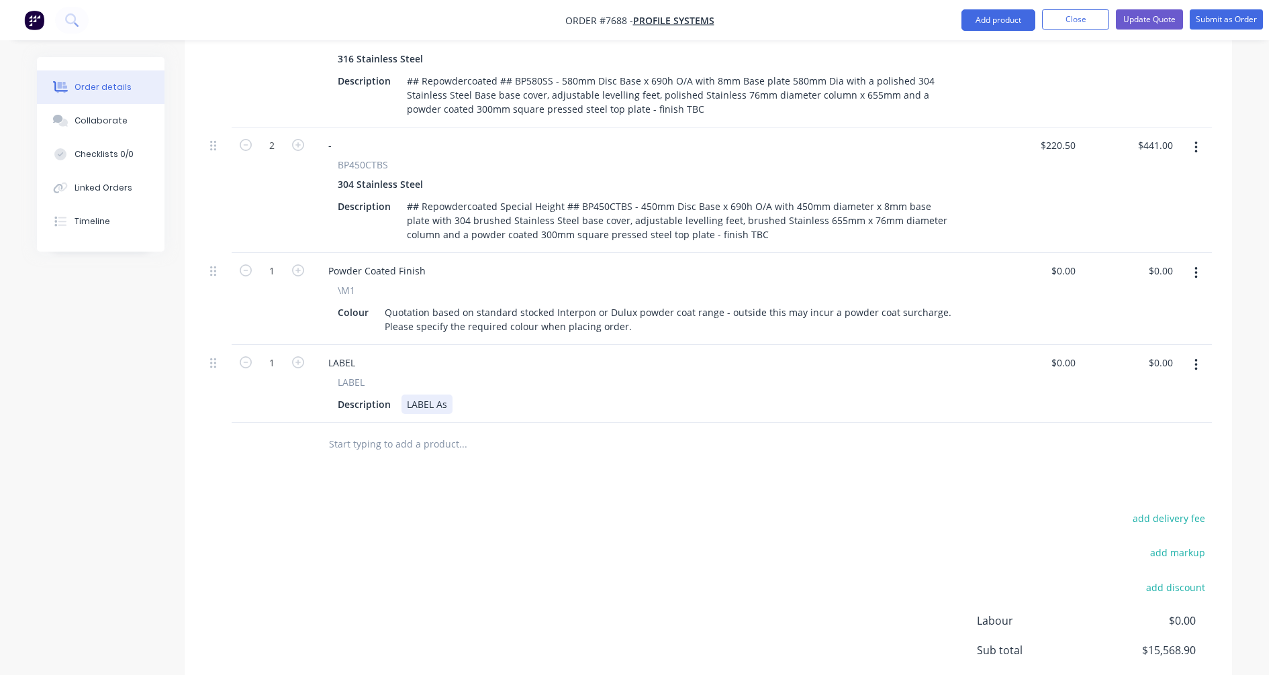
drag, startPoint x: 445, startPoint y: 385, endPoint x: 453, endPoint y: 385, distance: 7.4
click at [446, 395] on div "LABEL As" at bounding box center [427, 404] width 51 height 19
type input "$0.00"
click at [1153, 19] on button "Update Quote" at bounding box center [1149, 19] width 67 height 20
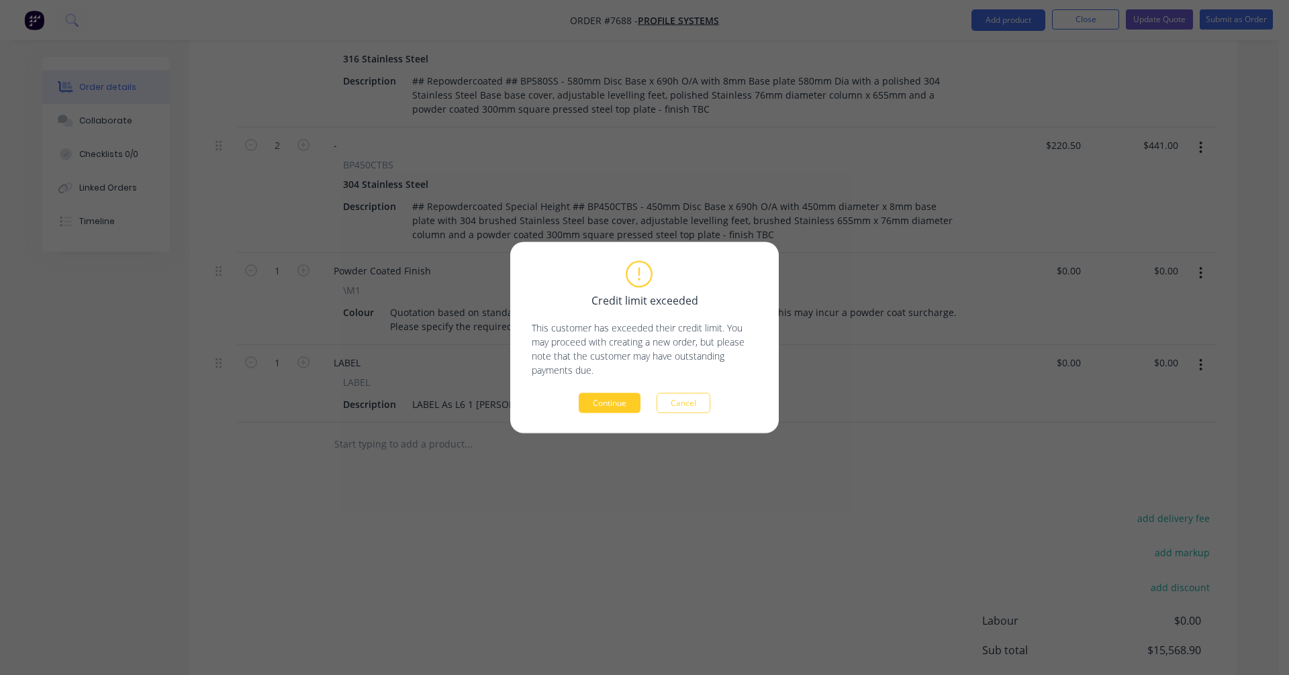
click at [608, 404] on button "Continue" at bounding box center [610, 403] width 62 height 20
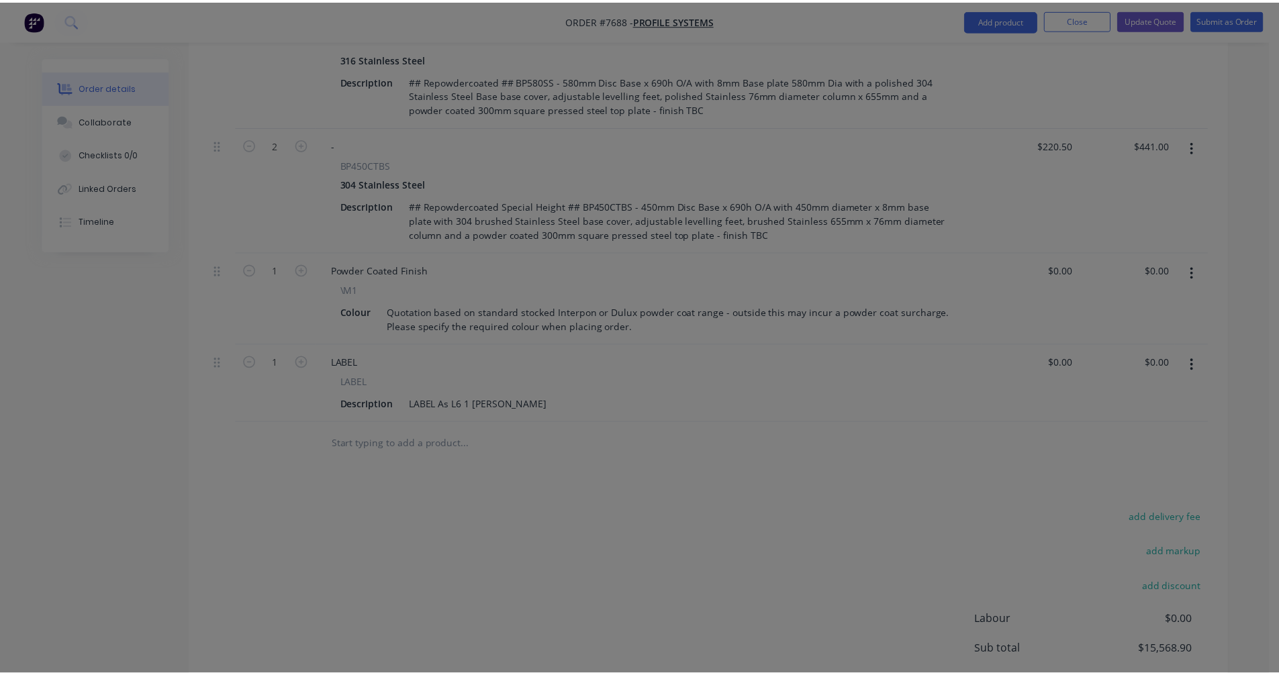
scroll to position [1046, 0]
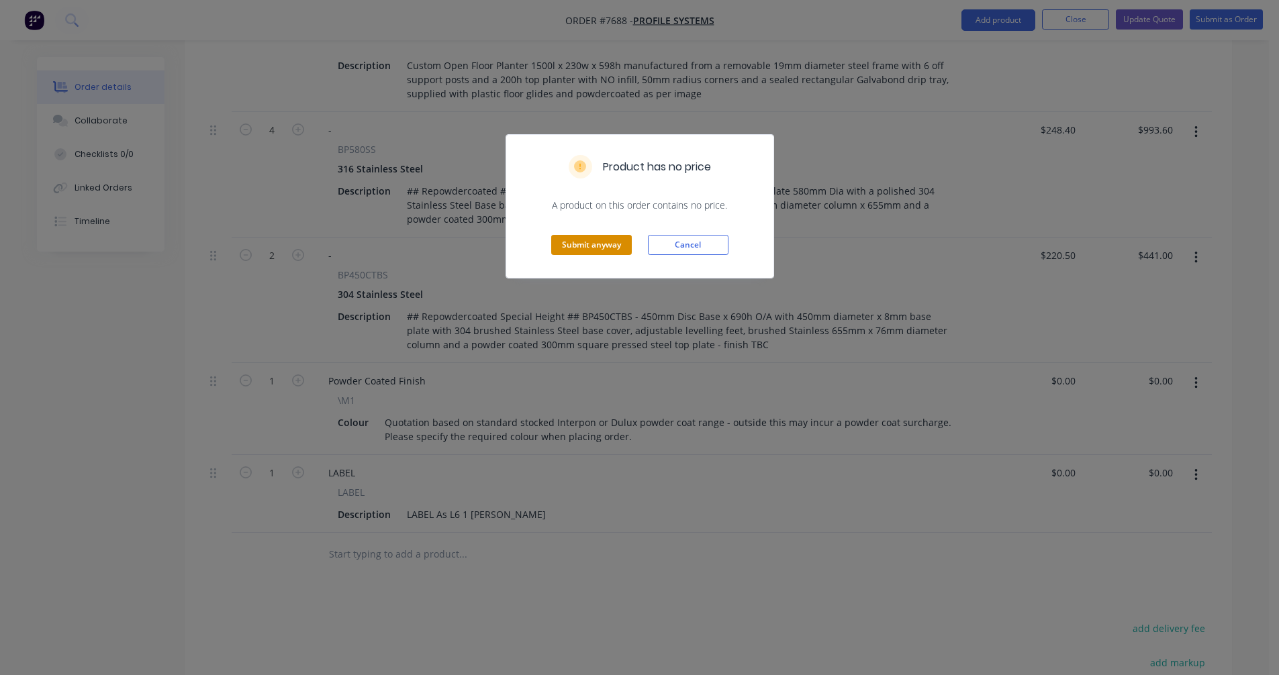
click at [605, 246] on button "Submit anyway" at bounding box center [591, 245] width 81 height 20
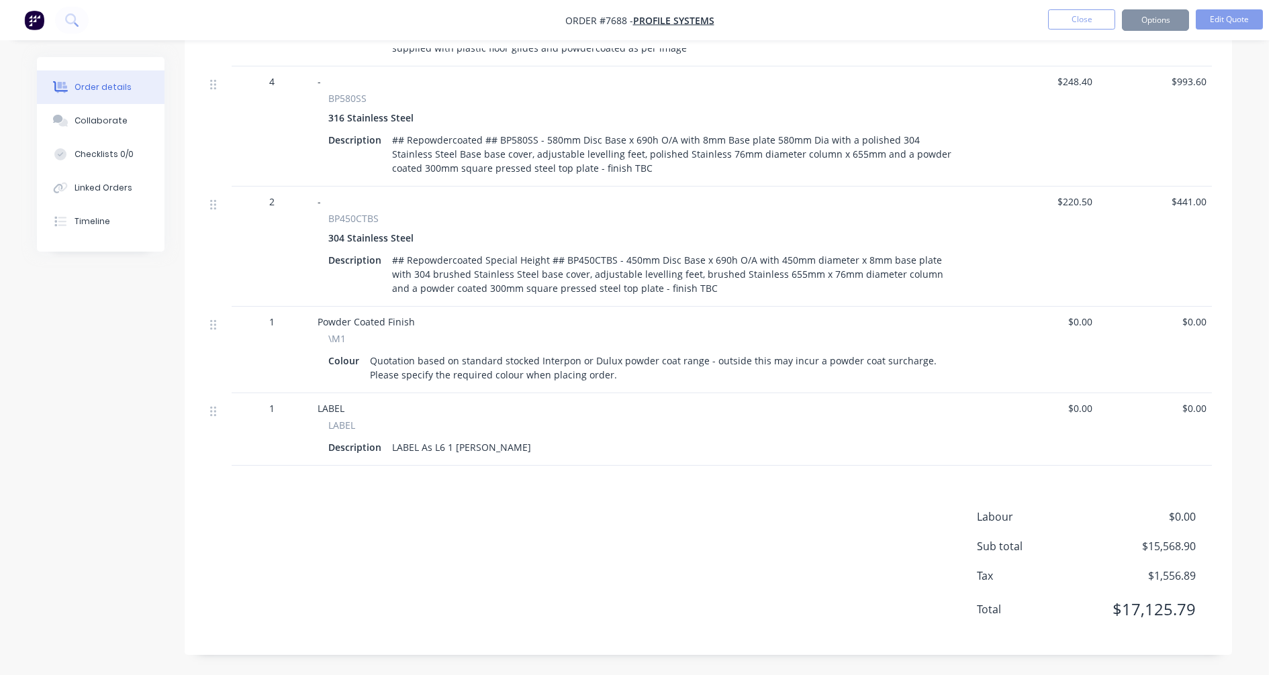
scroll to position [1030, 0]
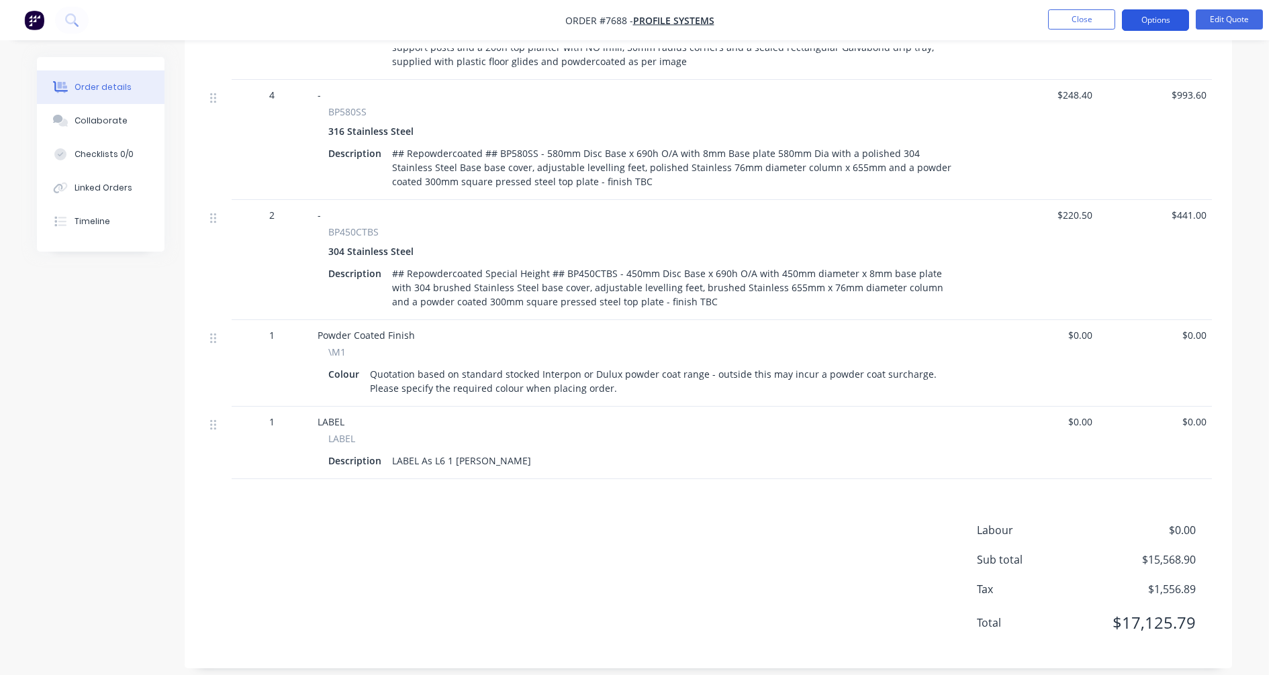
click at [1155, 20] on button "Options" at bounding box center [1155, 19] width 67 height 21
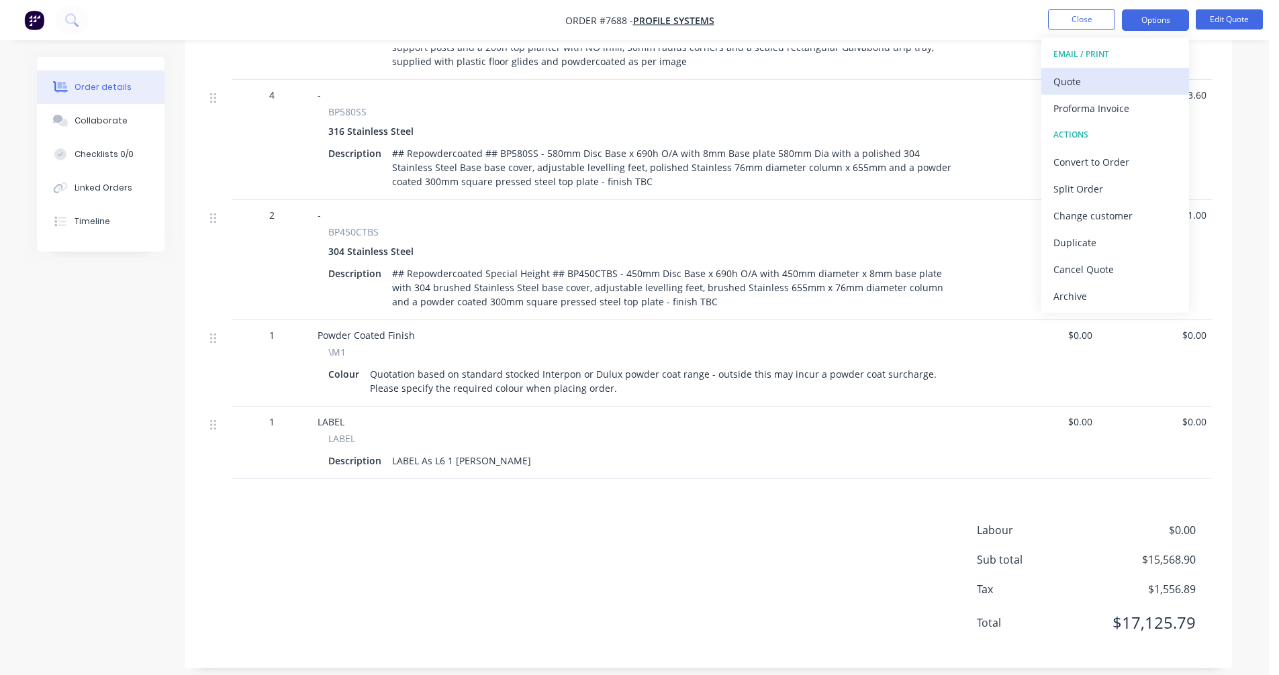
click at [1104, 75] on div "Quote" at bounding box center [1116, 81] width 124 height 19
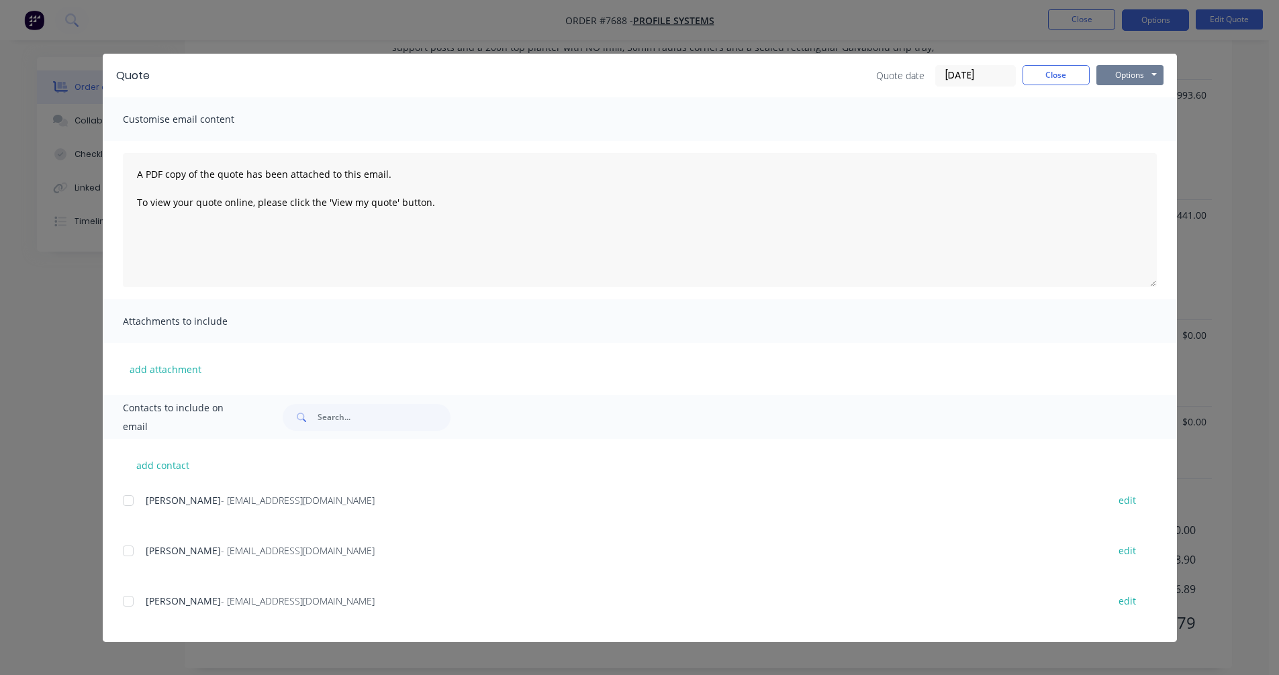
click at [1144, 77] on button "Options" at bounding box center [1129, 75] width 67 height 20
click at [1144, 94] on button "Preview" at bounding box center [1139, 99] width 86 height 22
click at [1037, 77] on button "Close" at bounding box center [1056, 75] width 67 height 20
